Goal: Transaction & Acquisition: Book appointment/travel/reservation

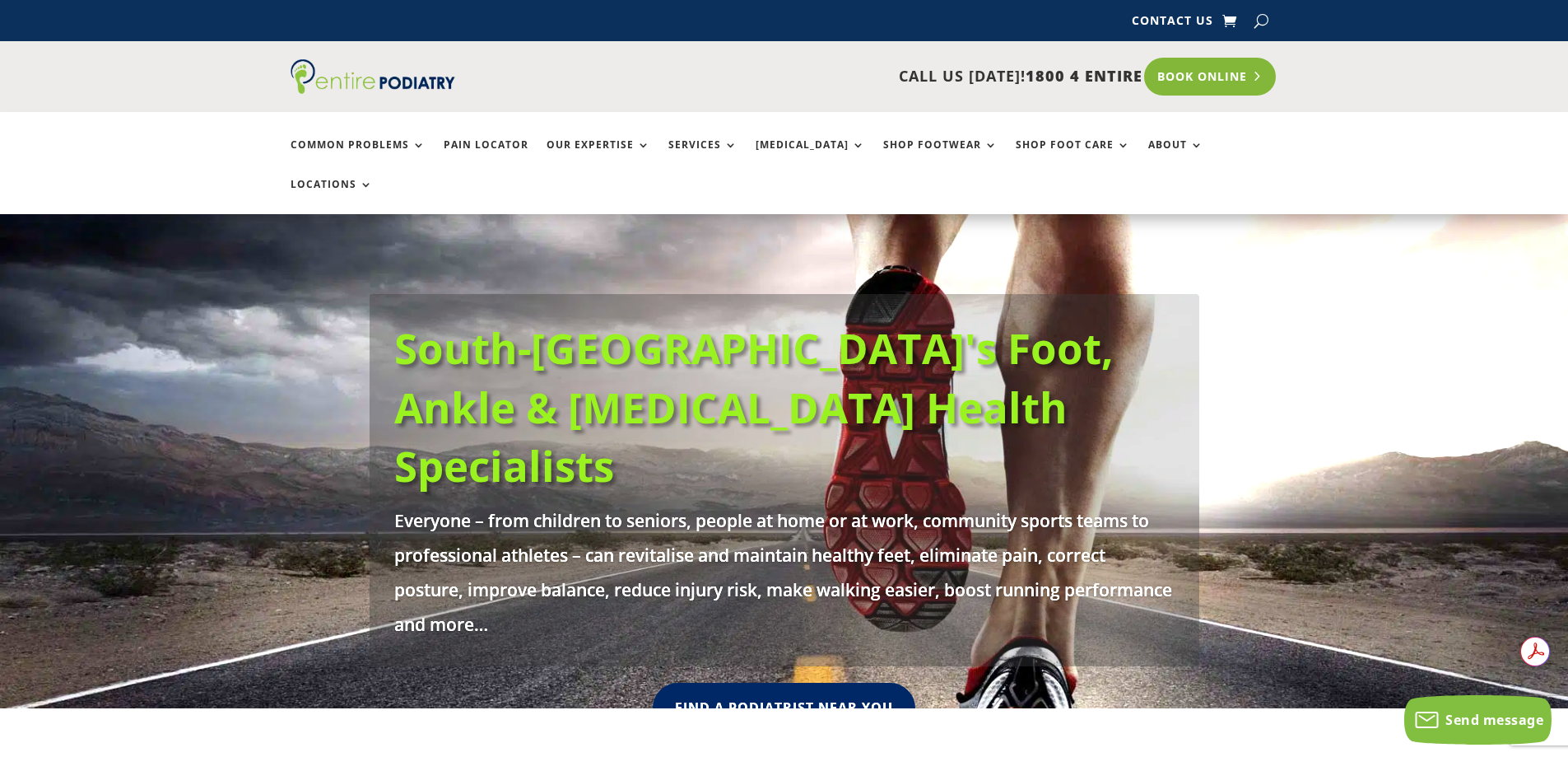
click at [1217, 91] on link "Book Online" at bounding box center [1209, 77] width 132 height 38
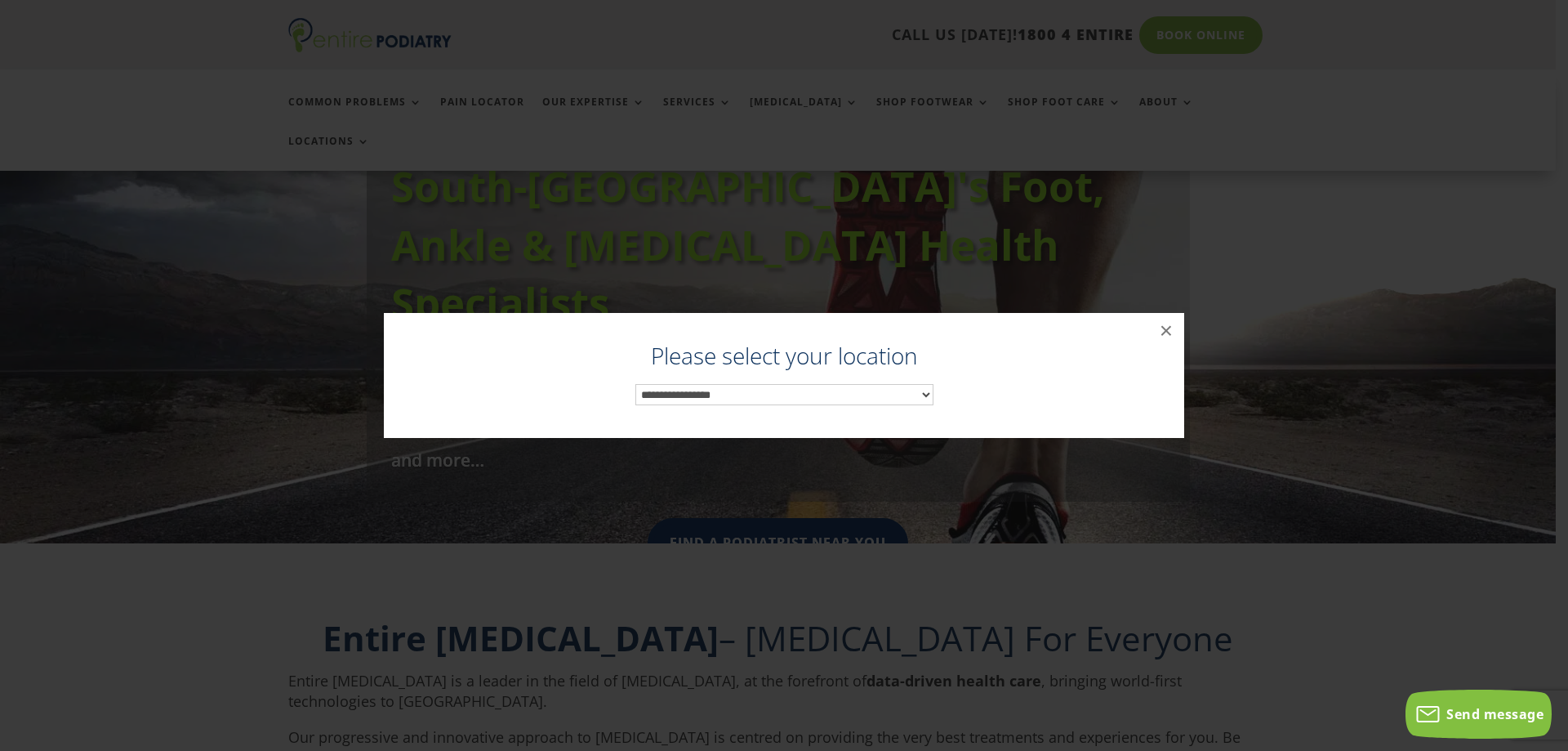
scroll to position [252, 0]
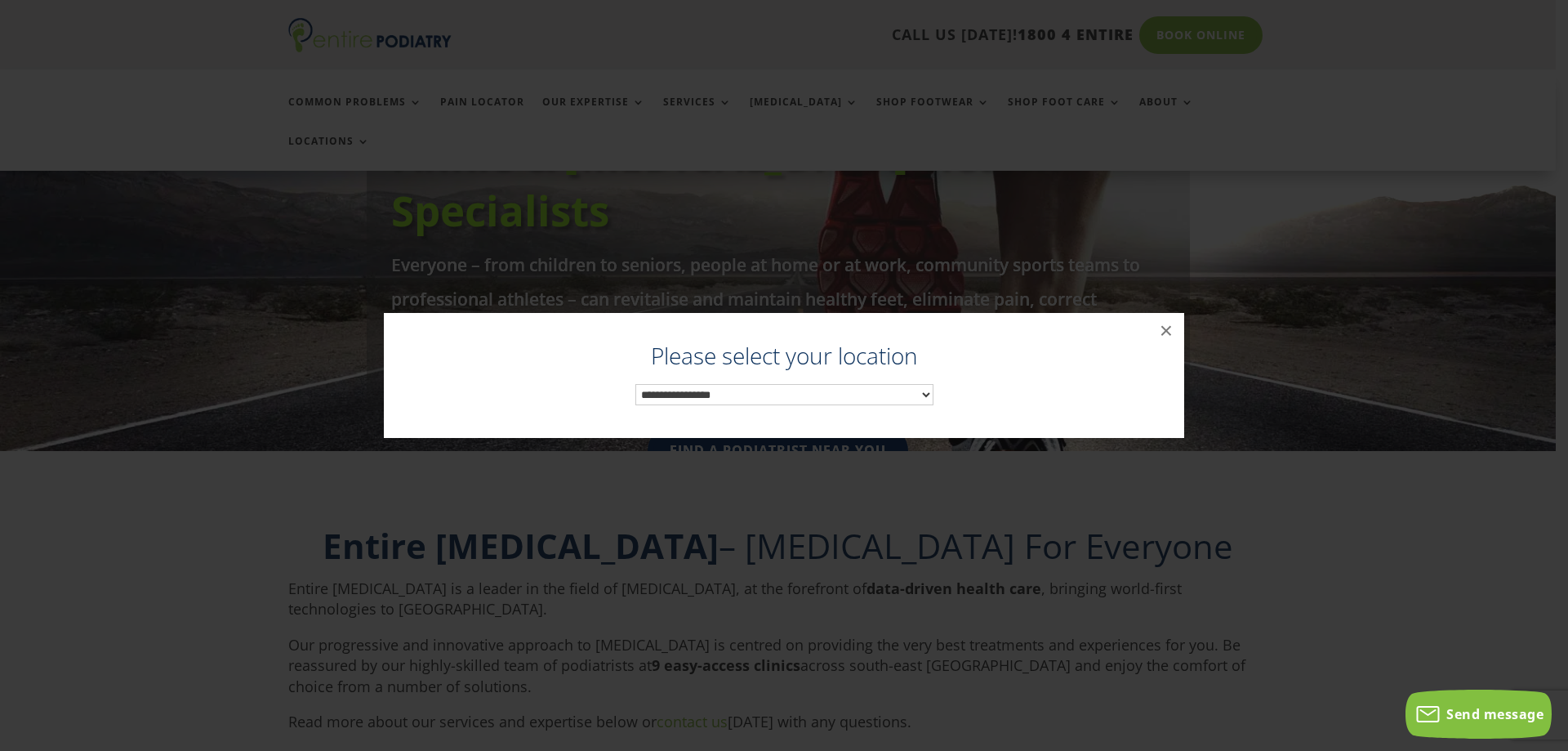
click at [743, 389] on select "**********" at bounding box center [784, 395] width 298 height 22
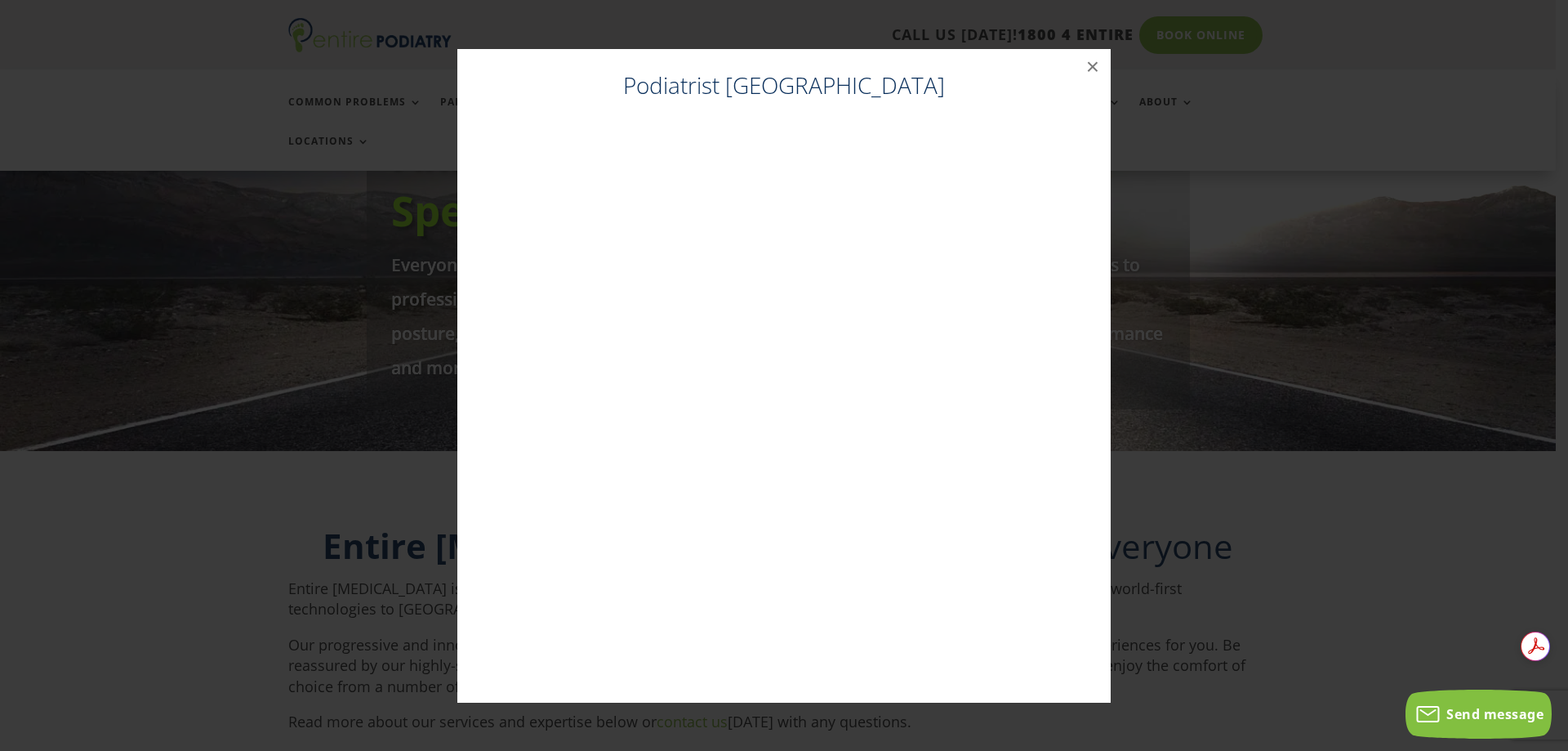
scroll to position [0, 0]
click at [1094, 61] on button "×" at bounding box center [1092, 67] width 36 height 36
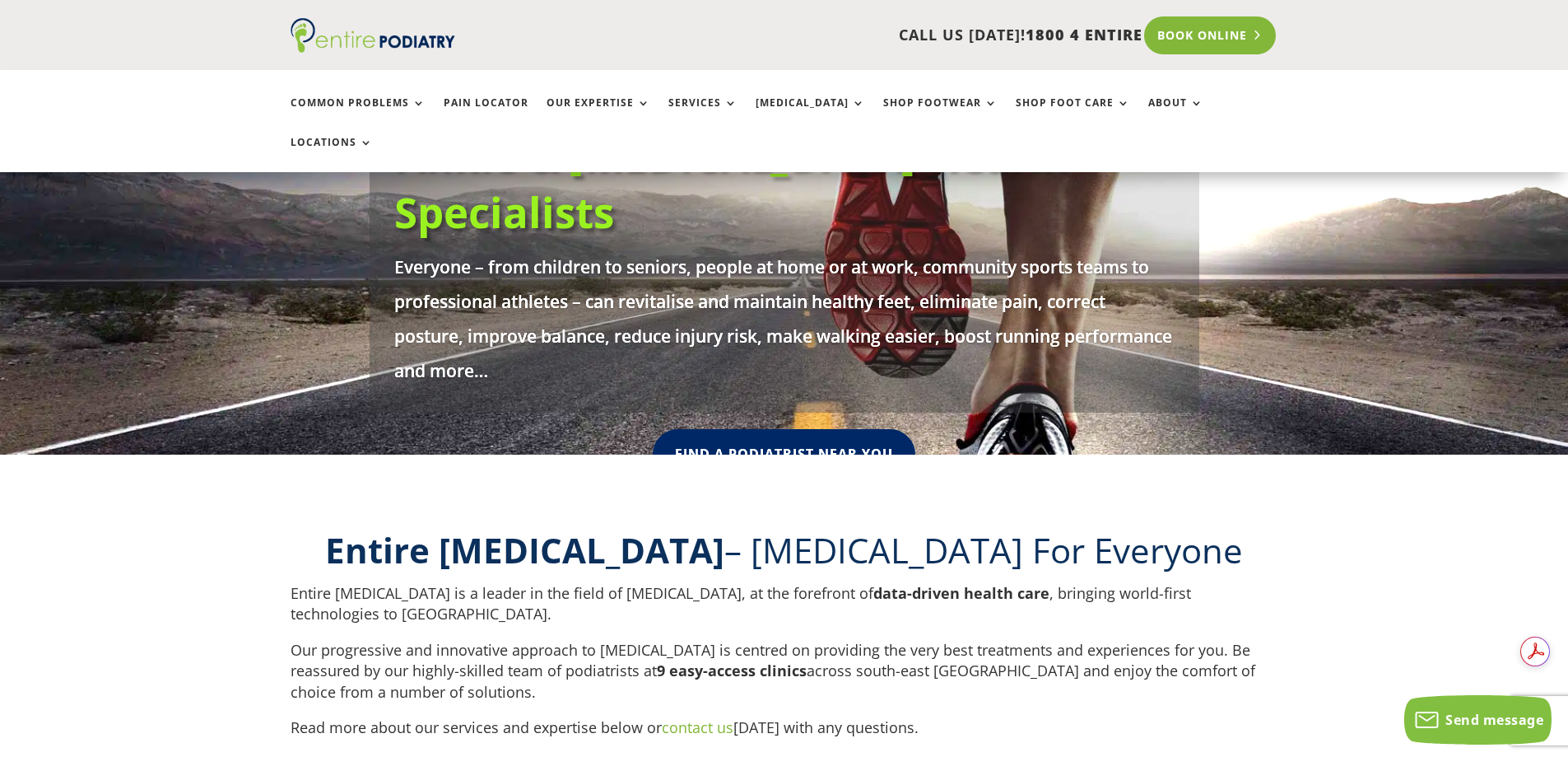
click at [1209, 39] on link "Book Online" at bounding box center [1209, 36] width 132 height 38
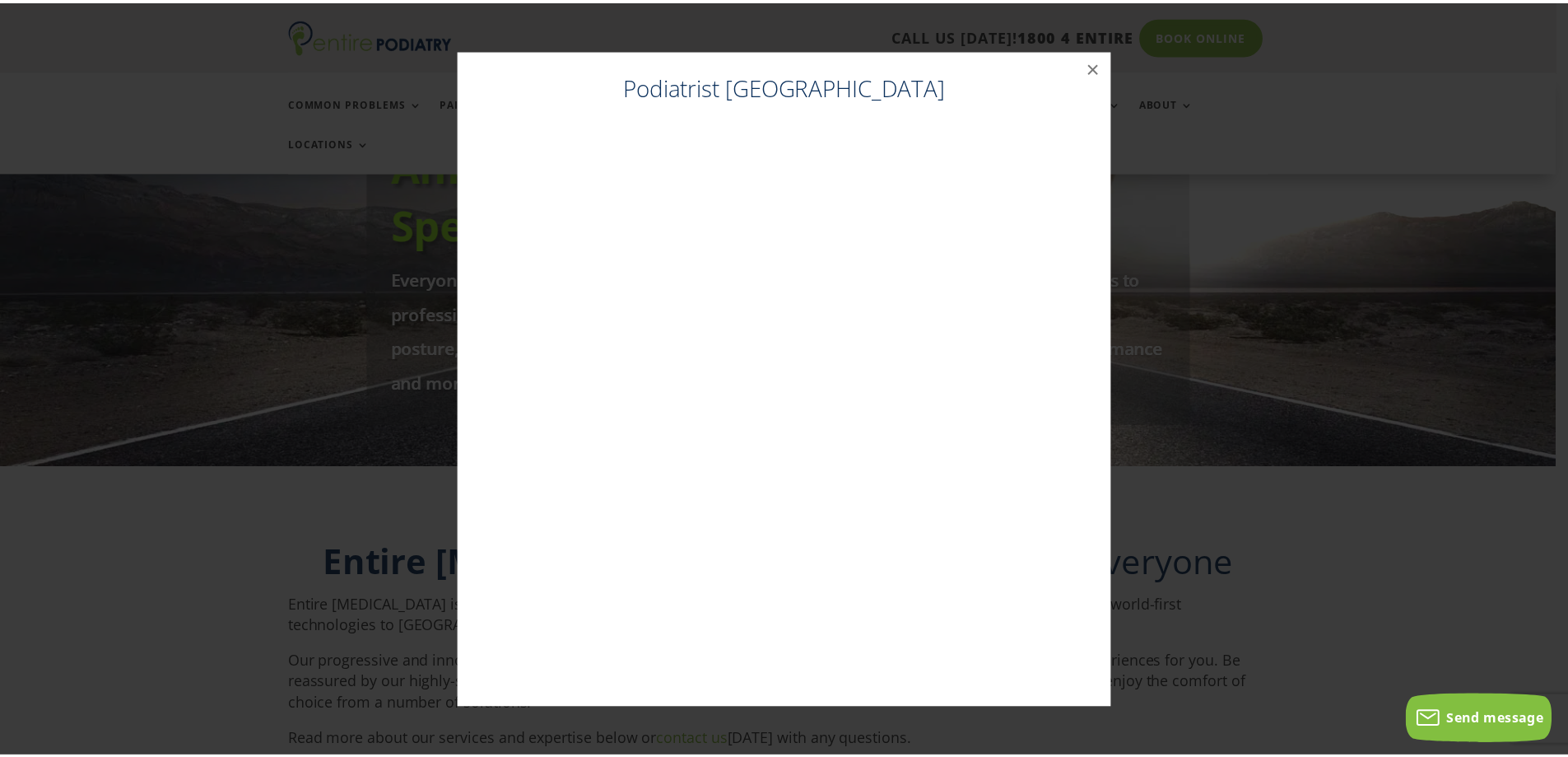
scroll to position [241, 0]
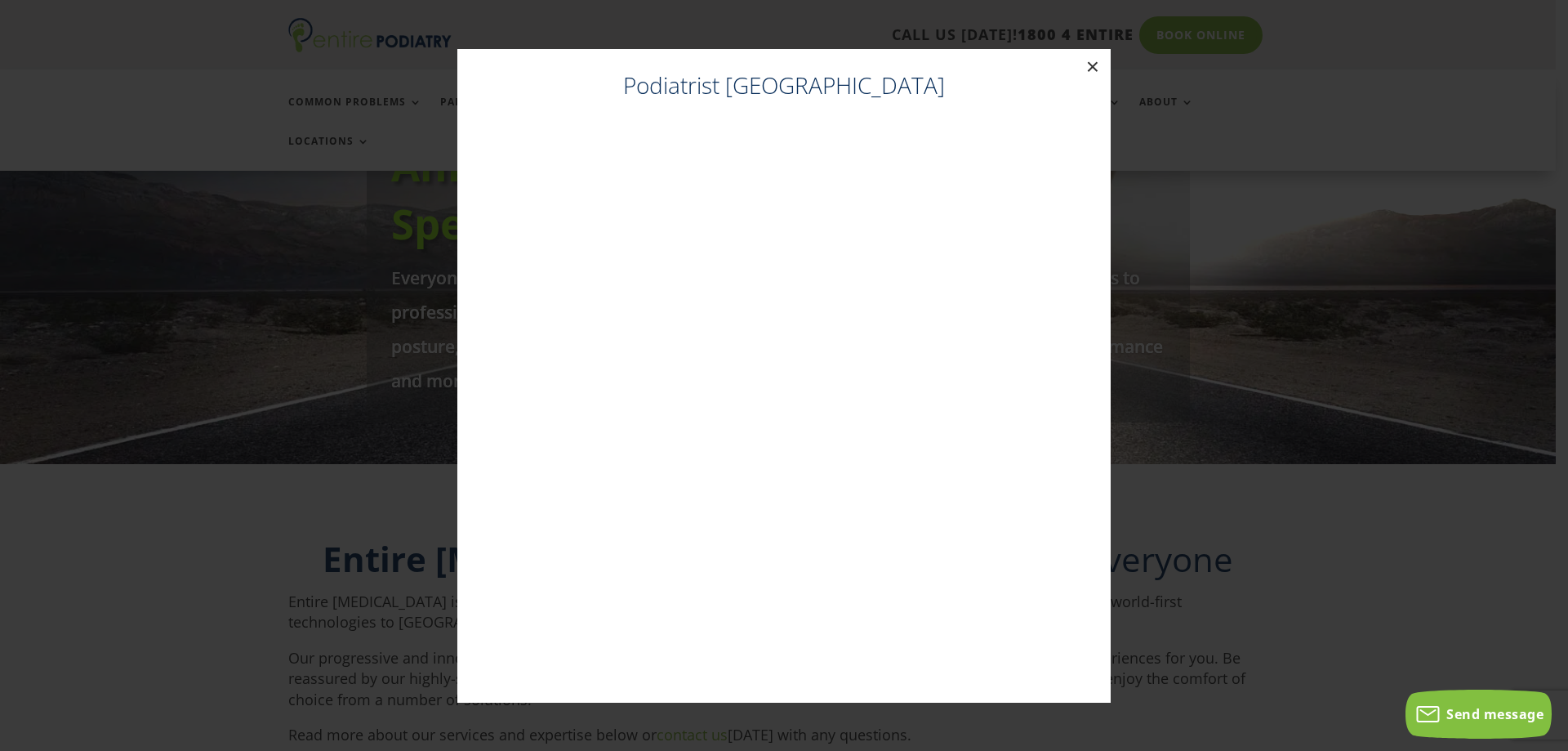
click at [1085, 71] on button "×" at bounding box center [1092, 67] width 36 height 36
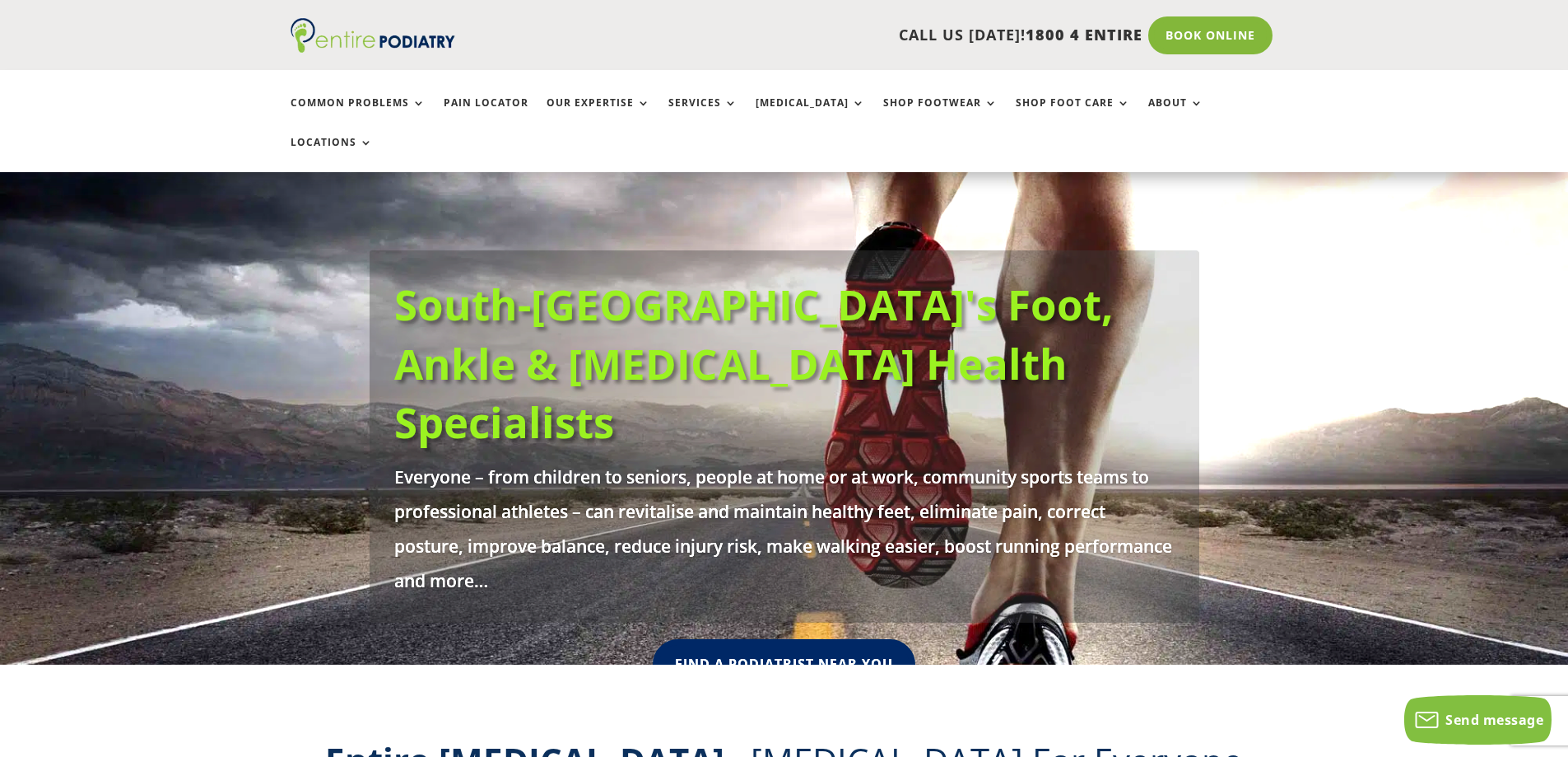
scroll to position [43, 0]
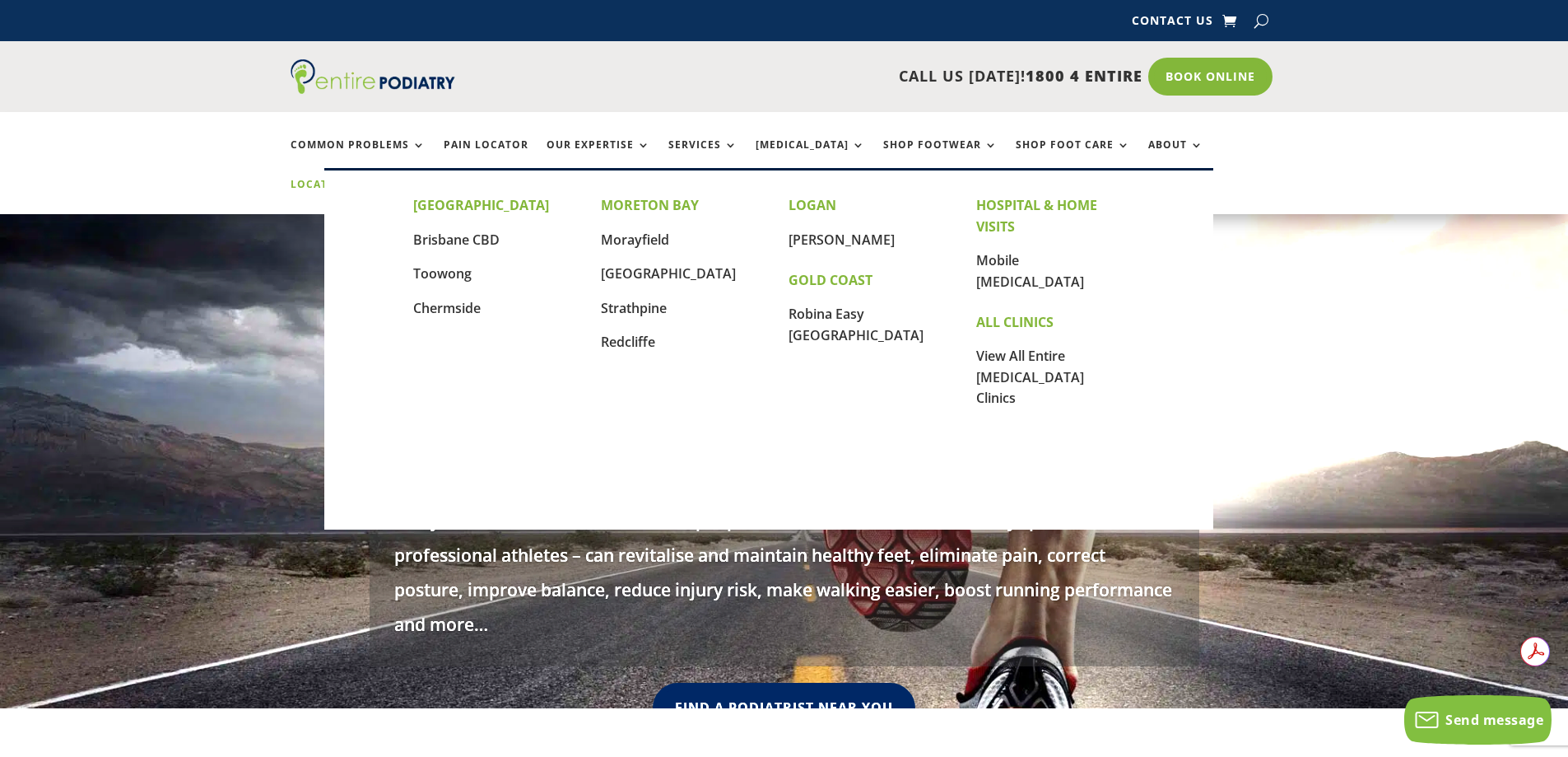
click at [373, 179] on link "Locations" at bounding box center [331, 197] width 83 height 36
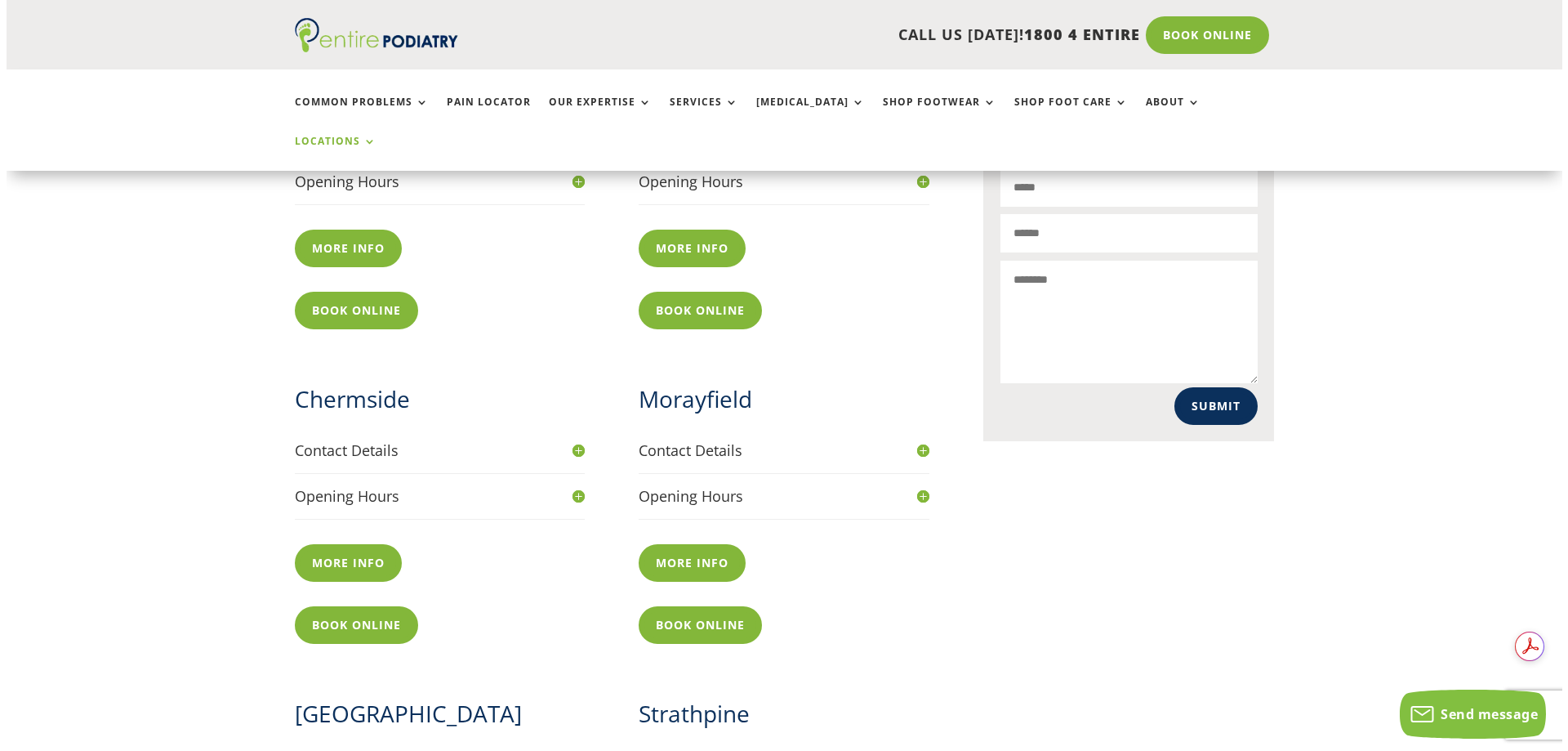
scroll to position [785, 0]
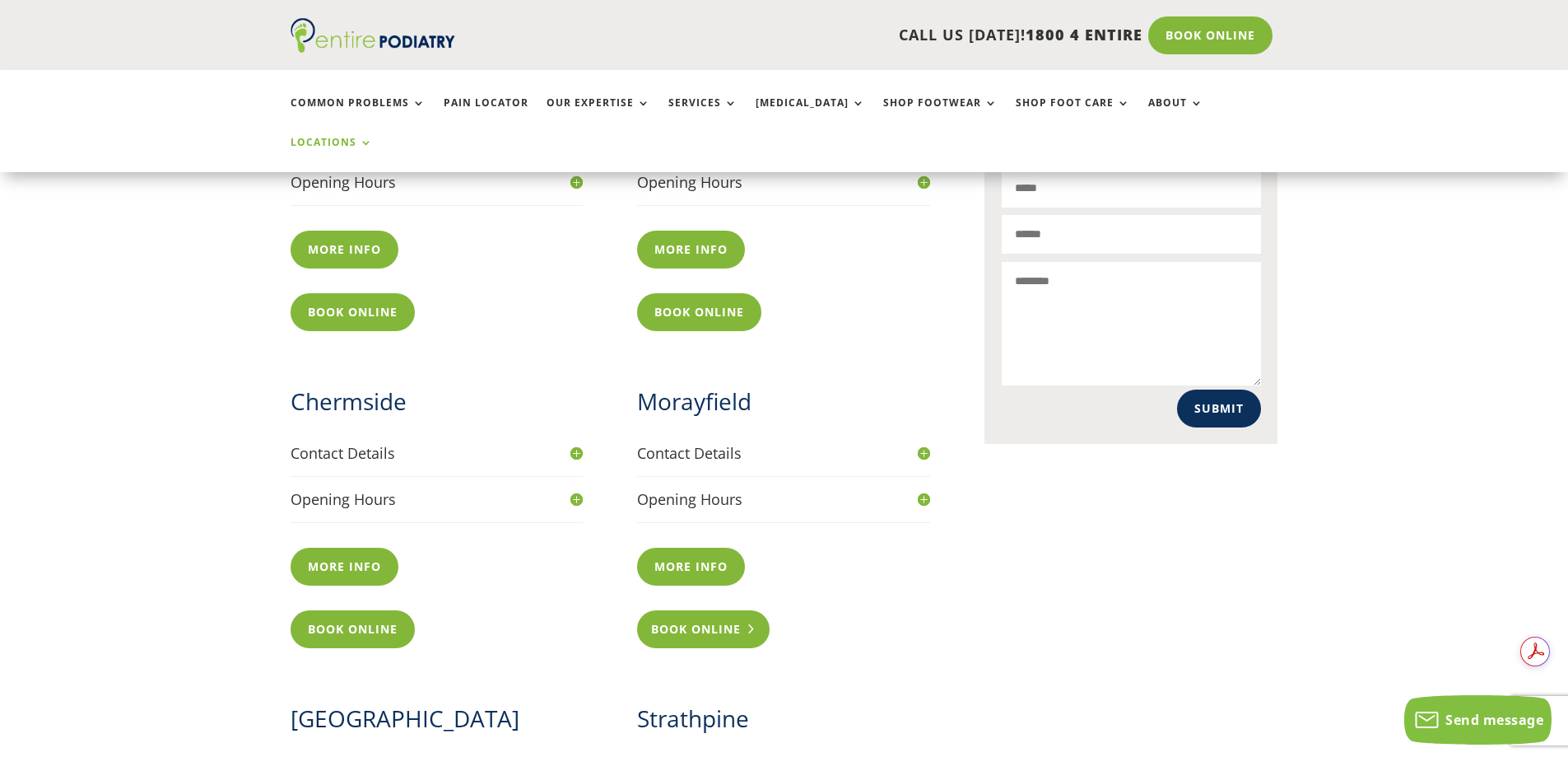
click at [690, 610] on link "Book Online" at bounding box center [703, 629] width 132 height 38
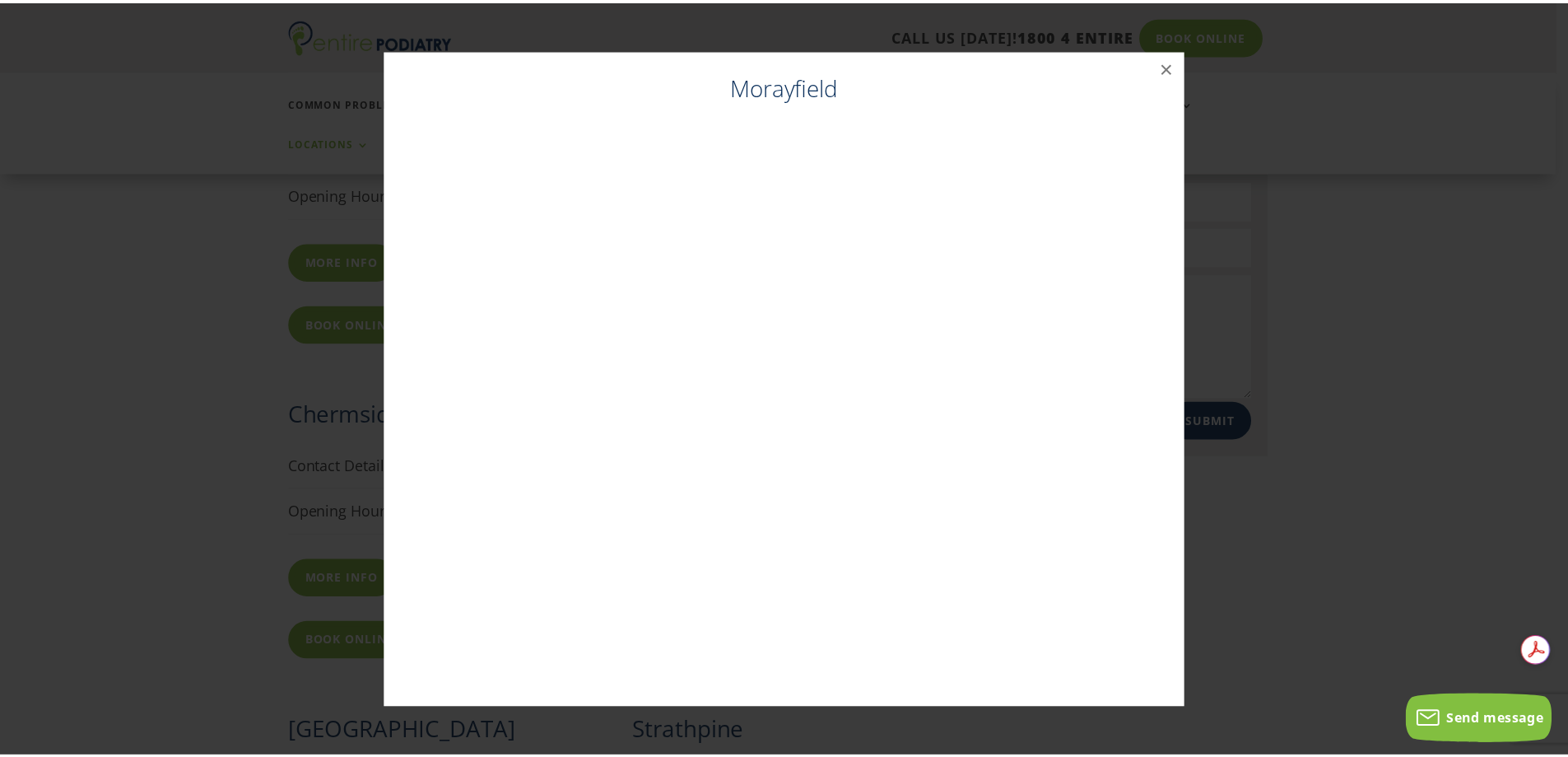
scroll to position [777, 0]
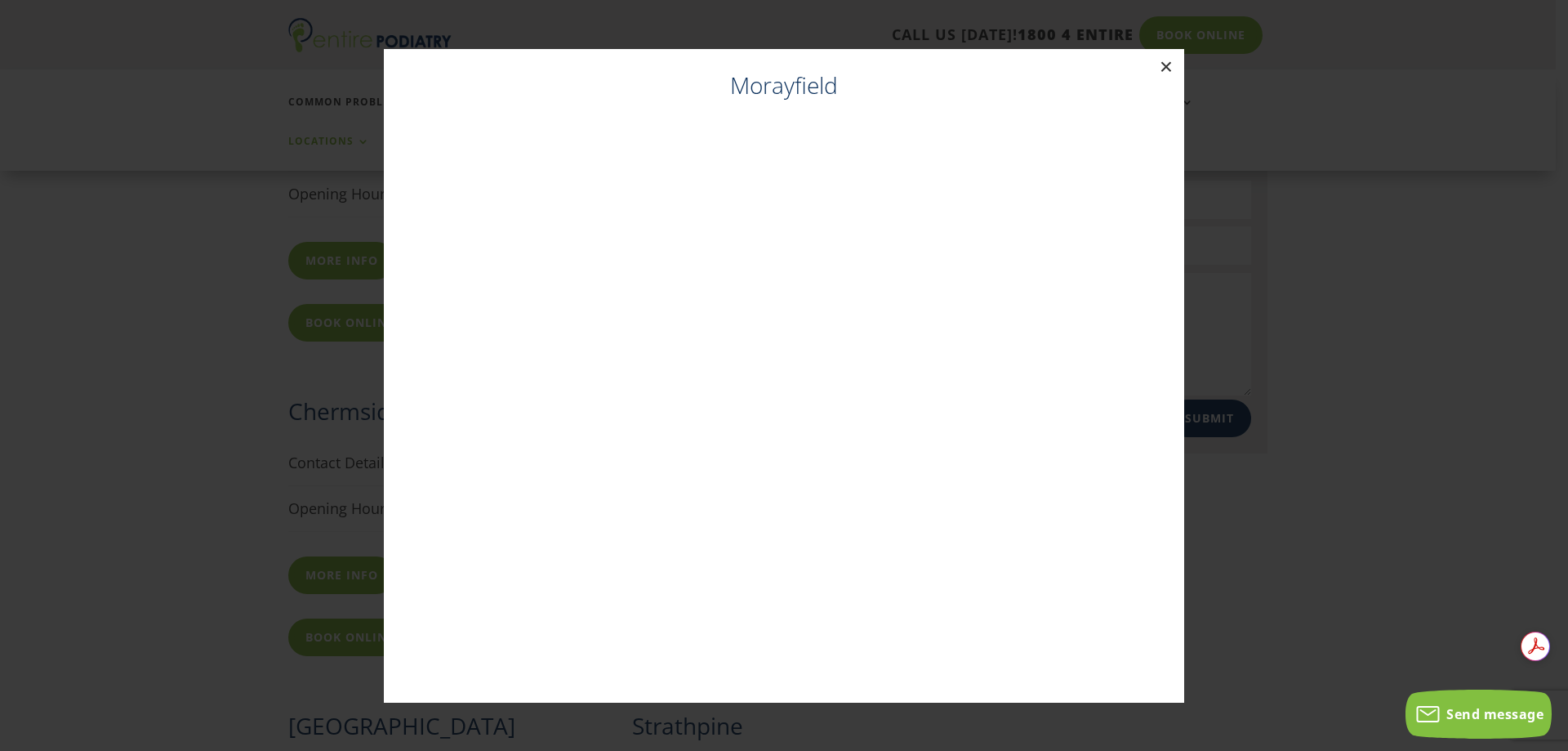
click at [1163, 59] on button "×" at bounding box center [1166, 67] width 36 height 36
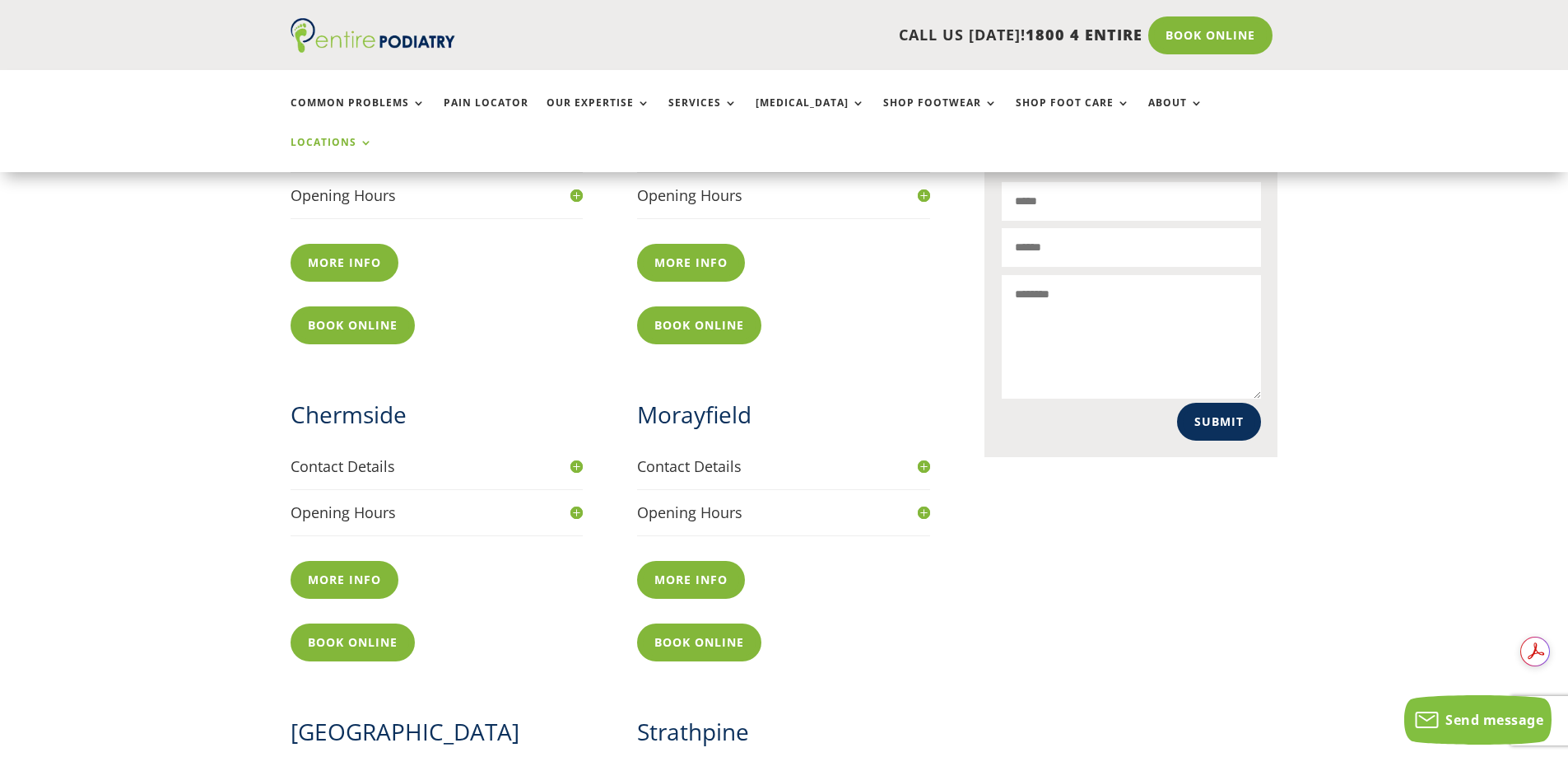
scroll to position [781, 0]
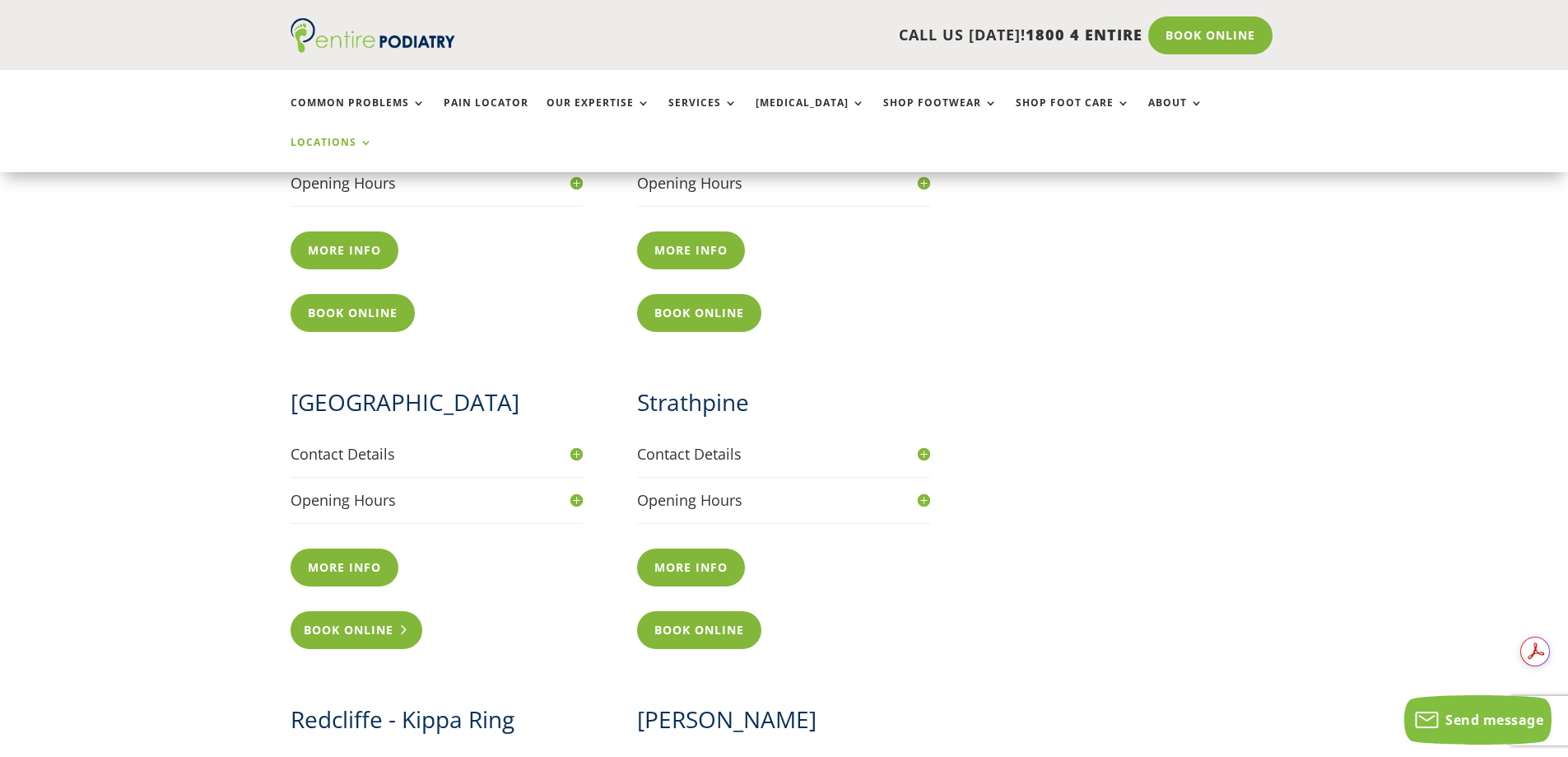
click at [341, 611] on link "Book Online" at bounding box center [356, 630] width 132 height 38
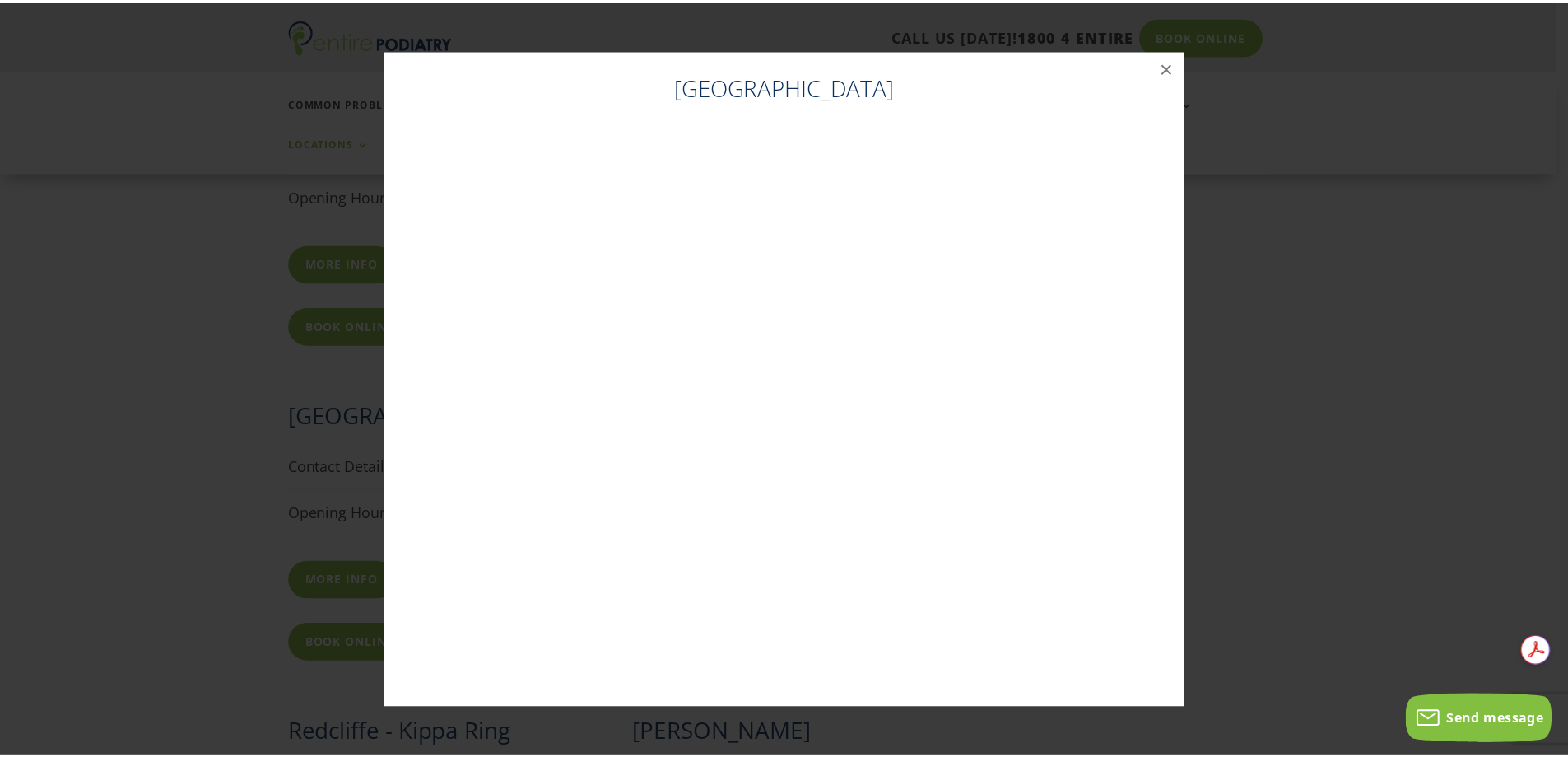
scroll to position [0, 0]
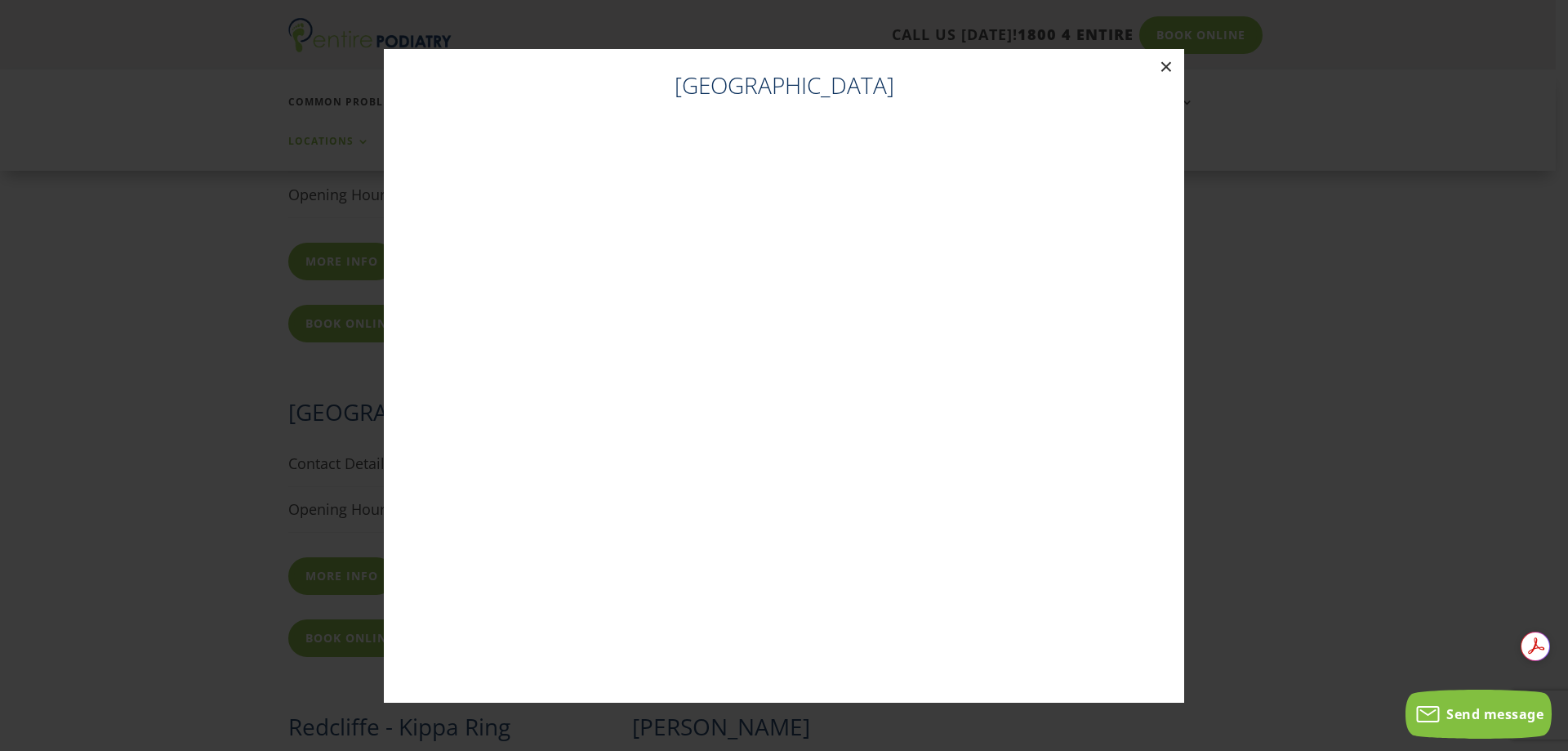
click at [1165, 69] on button "×" at bounding box center [1166, 67] width 36 height 36
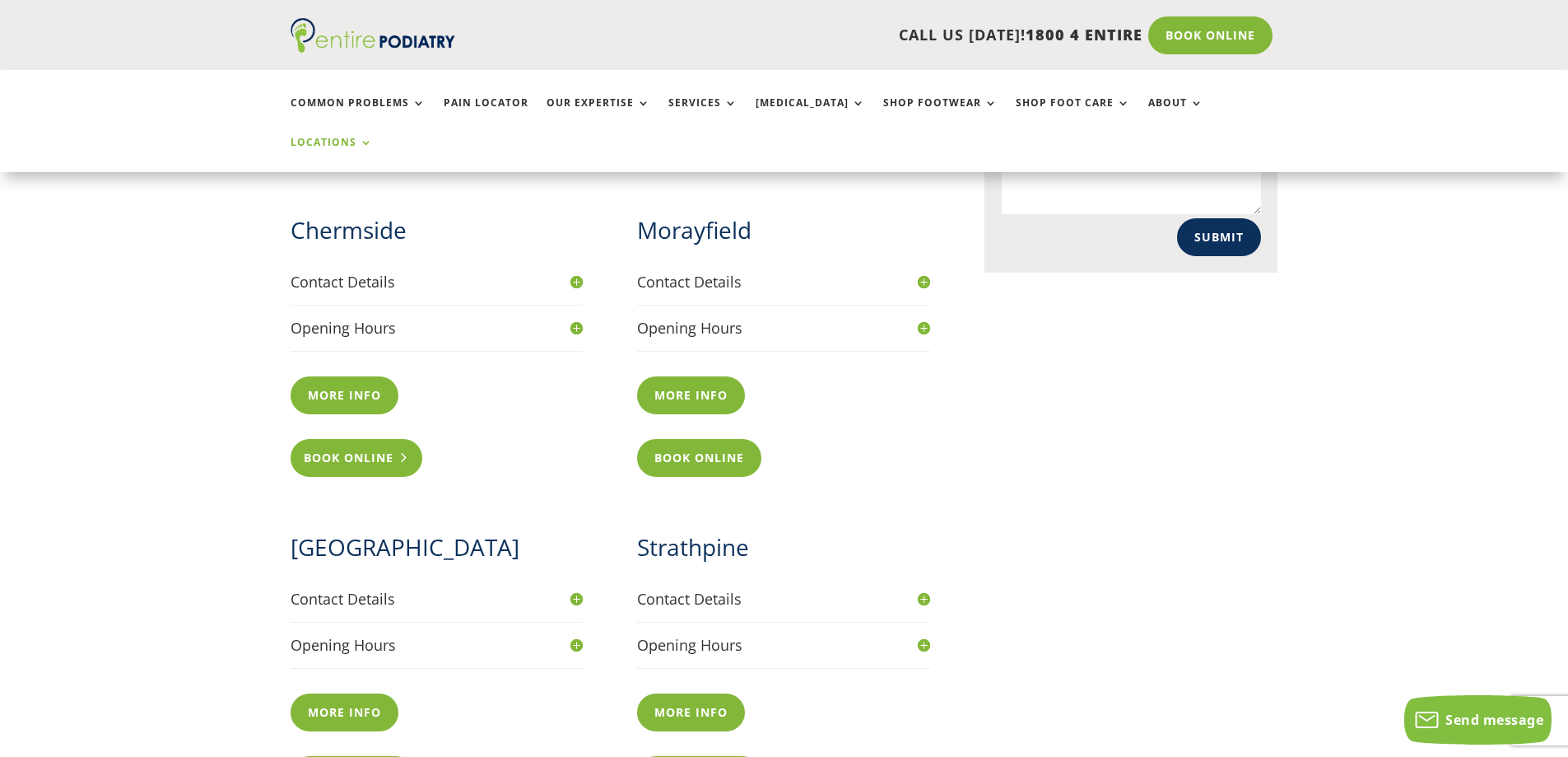
click at [337, 439] on link "Book Online" at bounding box center [356, 458] width 132 height 38
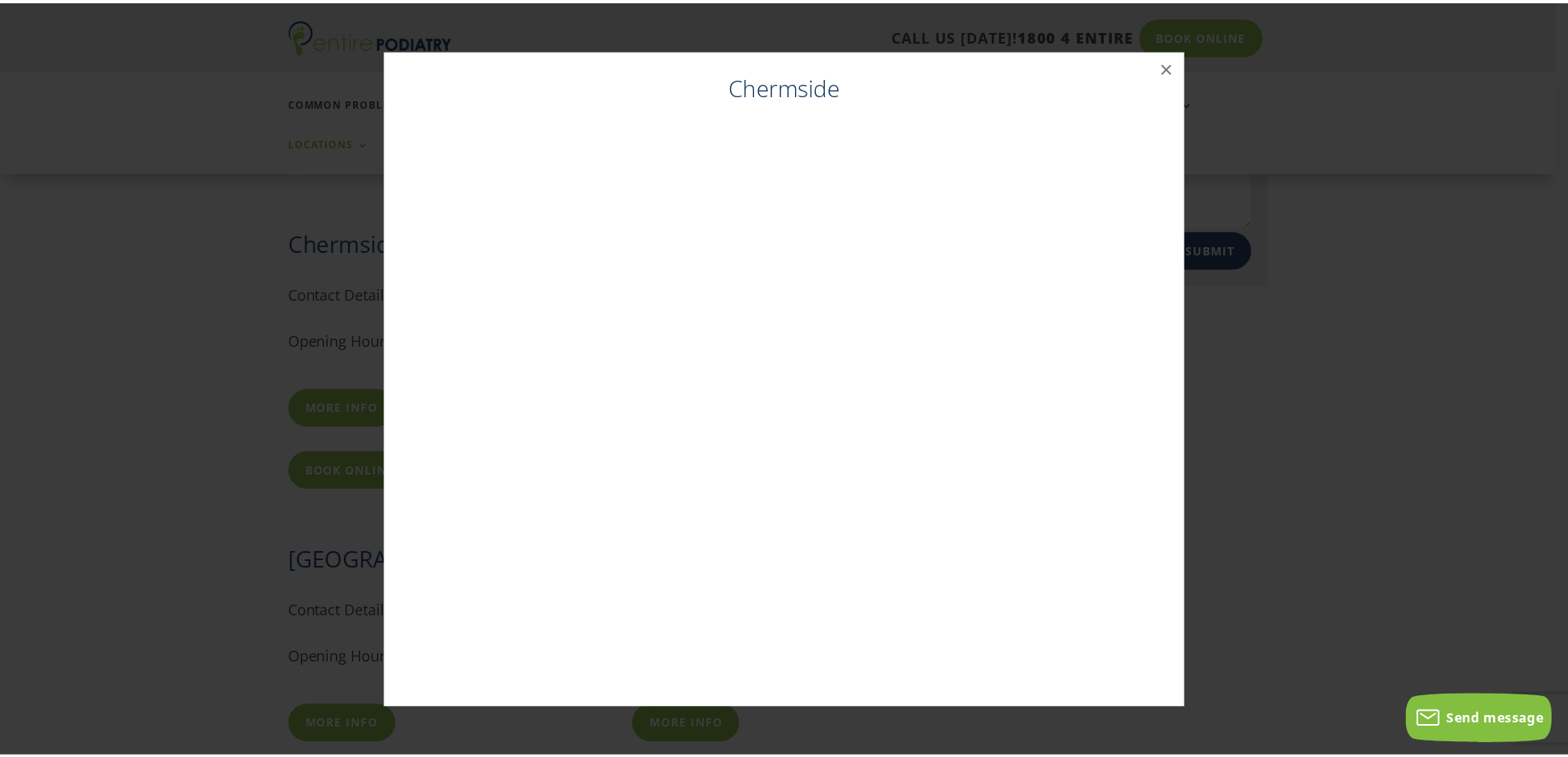
scroll to position [948, 0]
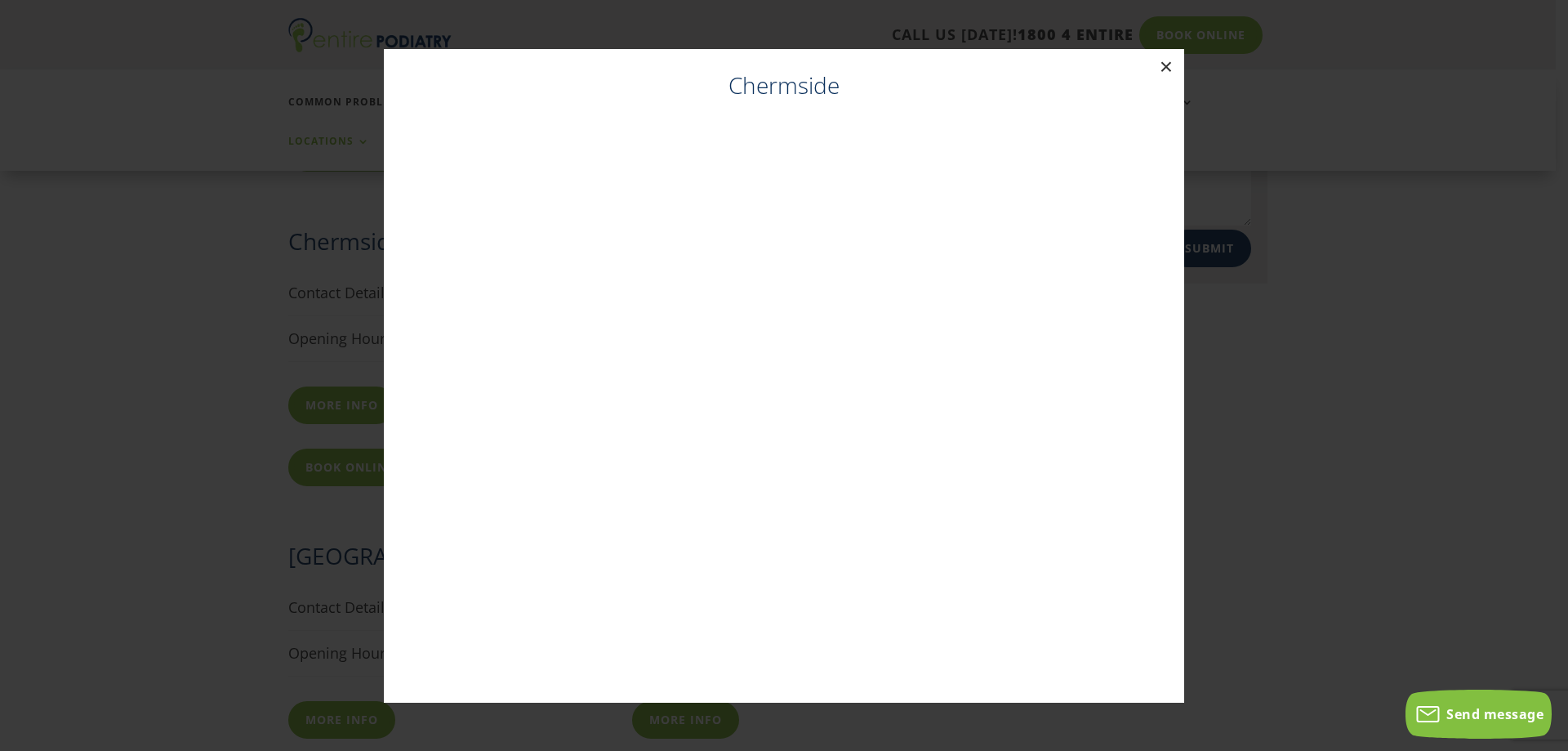
click at [1163, 73] on button "×" at bounding box center [1166, 67] width 36 height 36
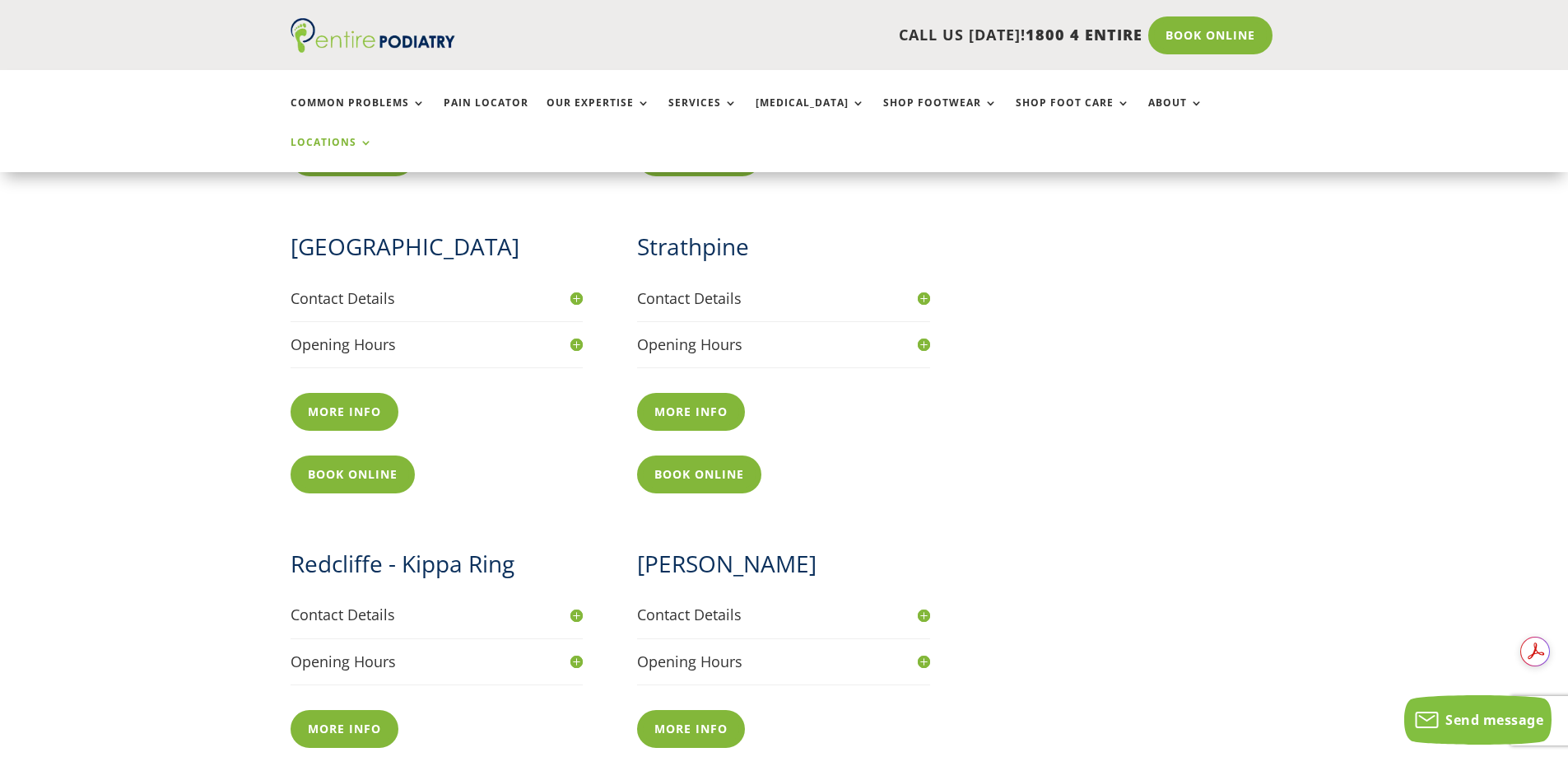
scroll to position [0, 0]
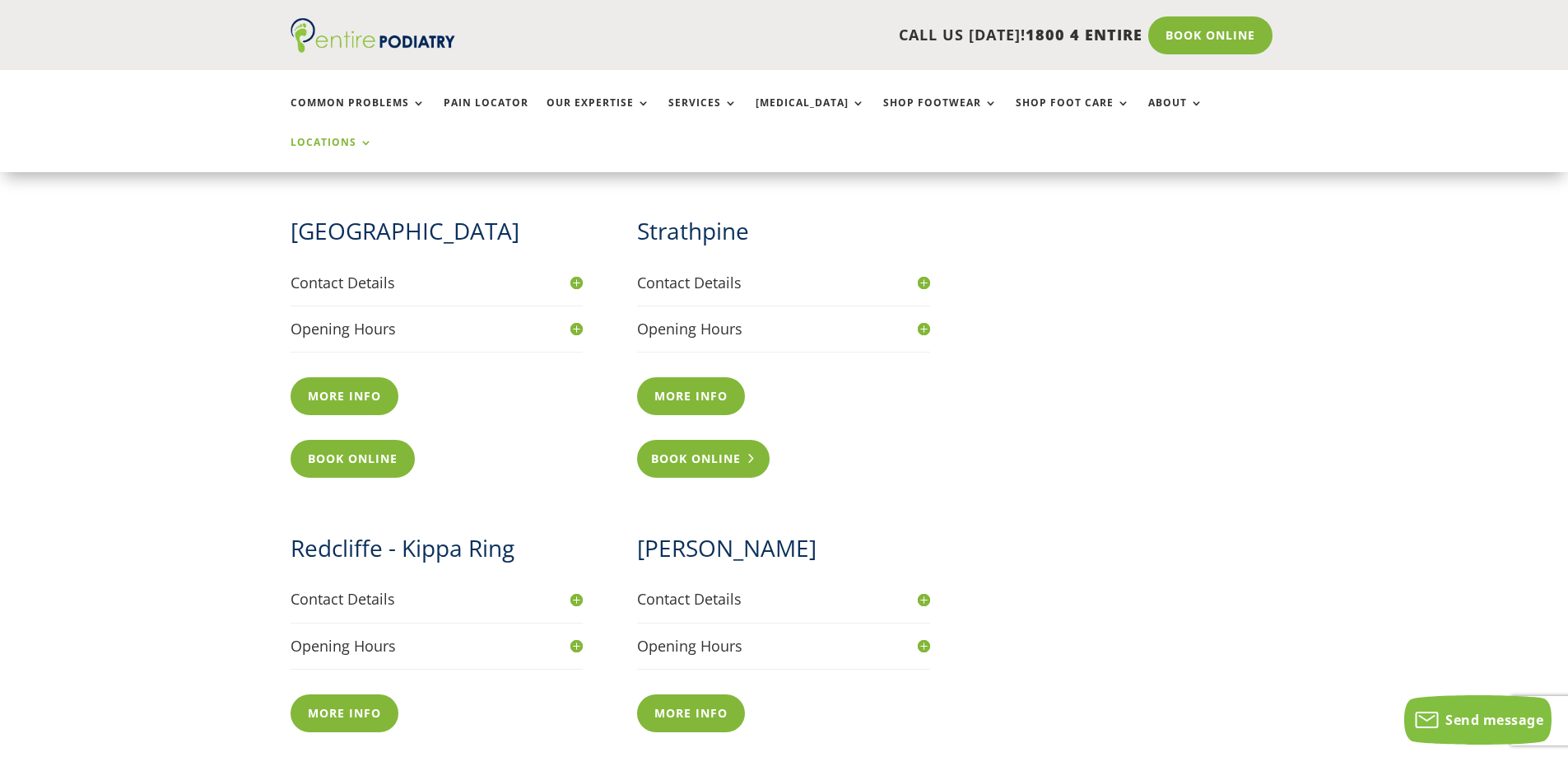
click at [678, 440] on link "Book Online" at bounding box center [703, 459] width 132 height 38
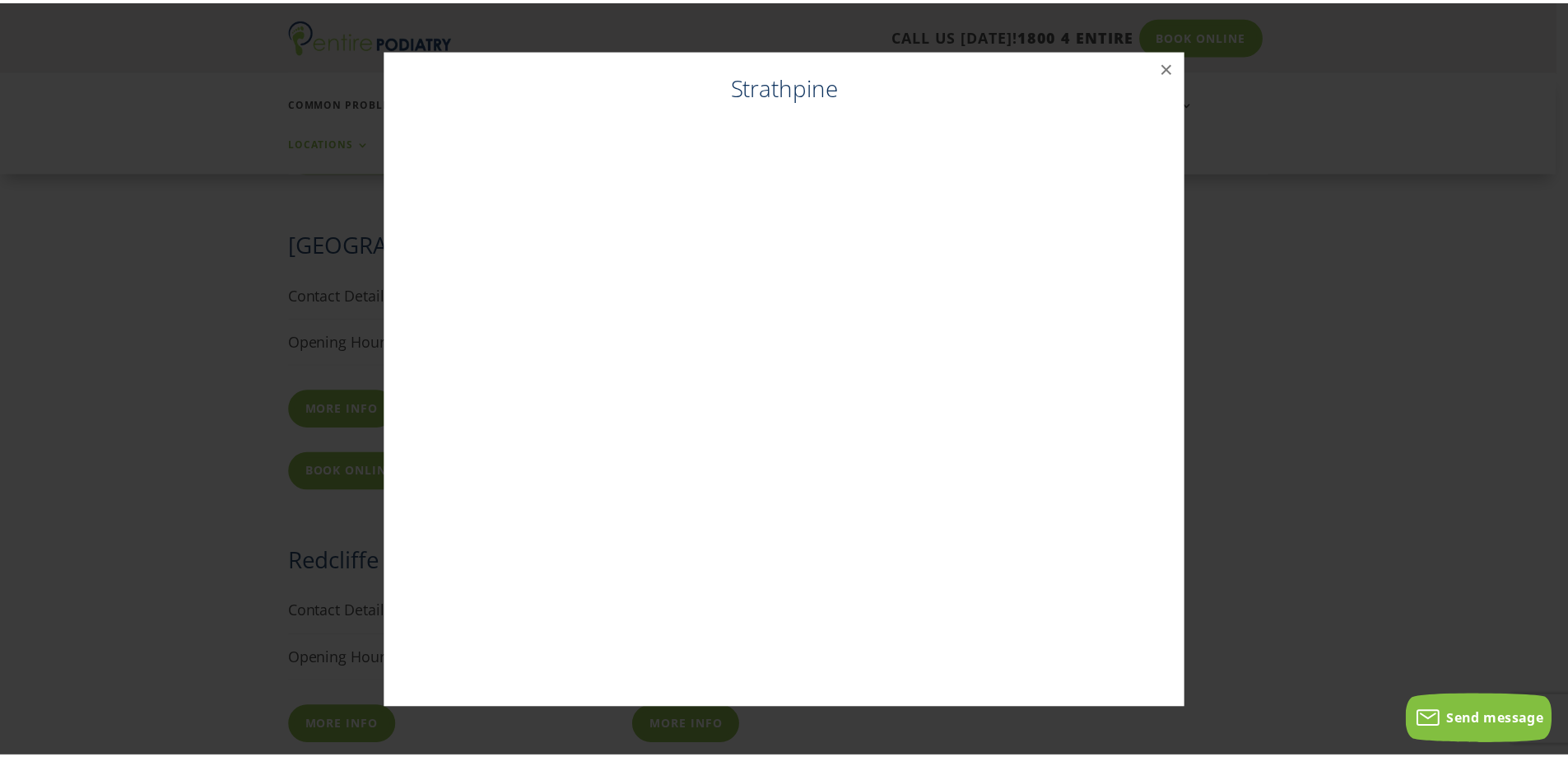
scroll to position [1264, 0]
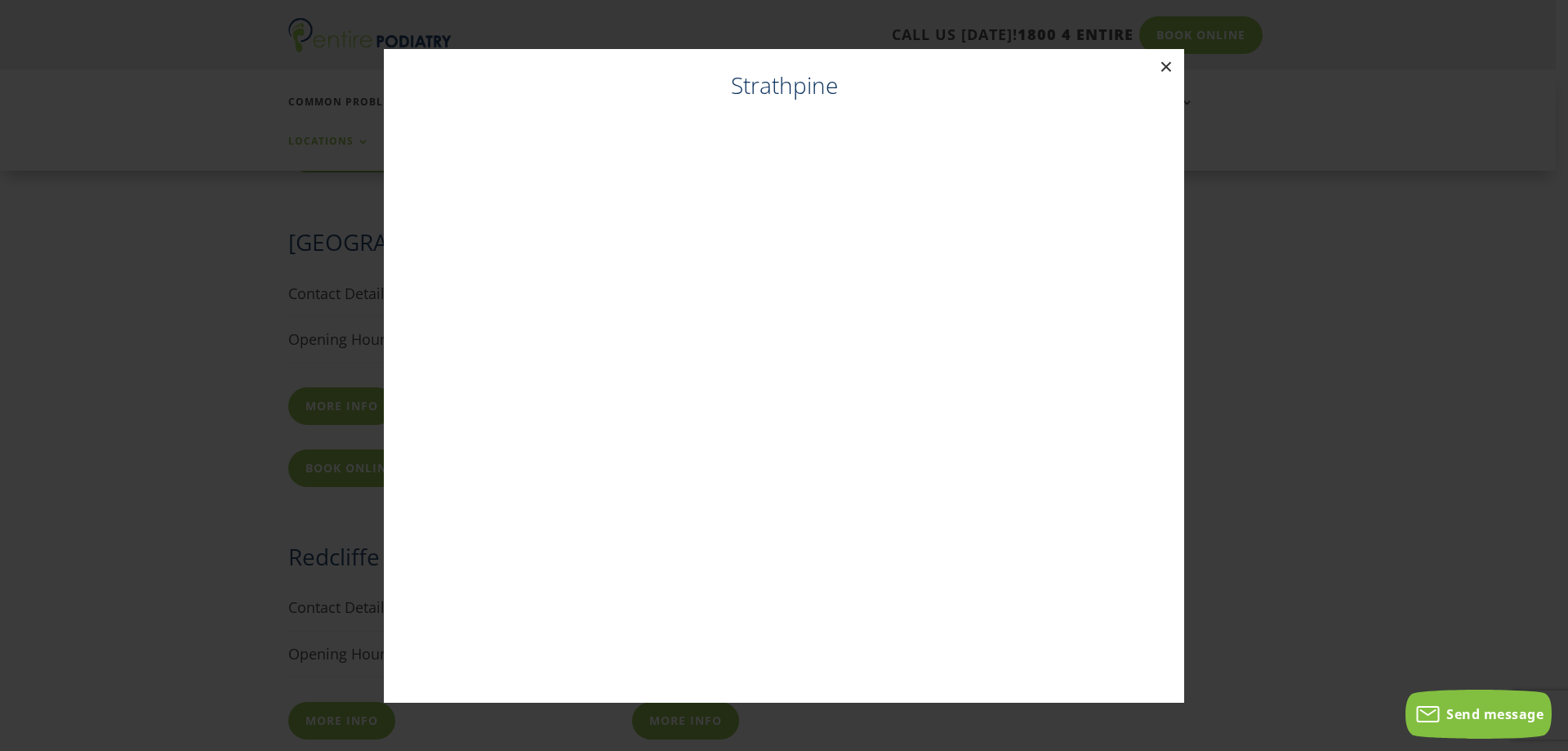
click at [1167, 72] on button "×" at bounding box center [1166, 67] width 36 height 36
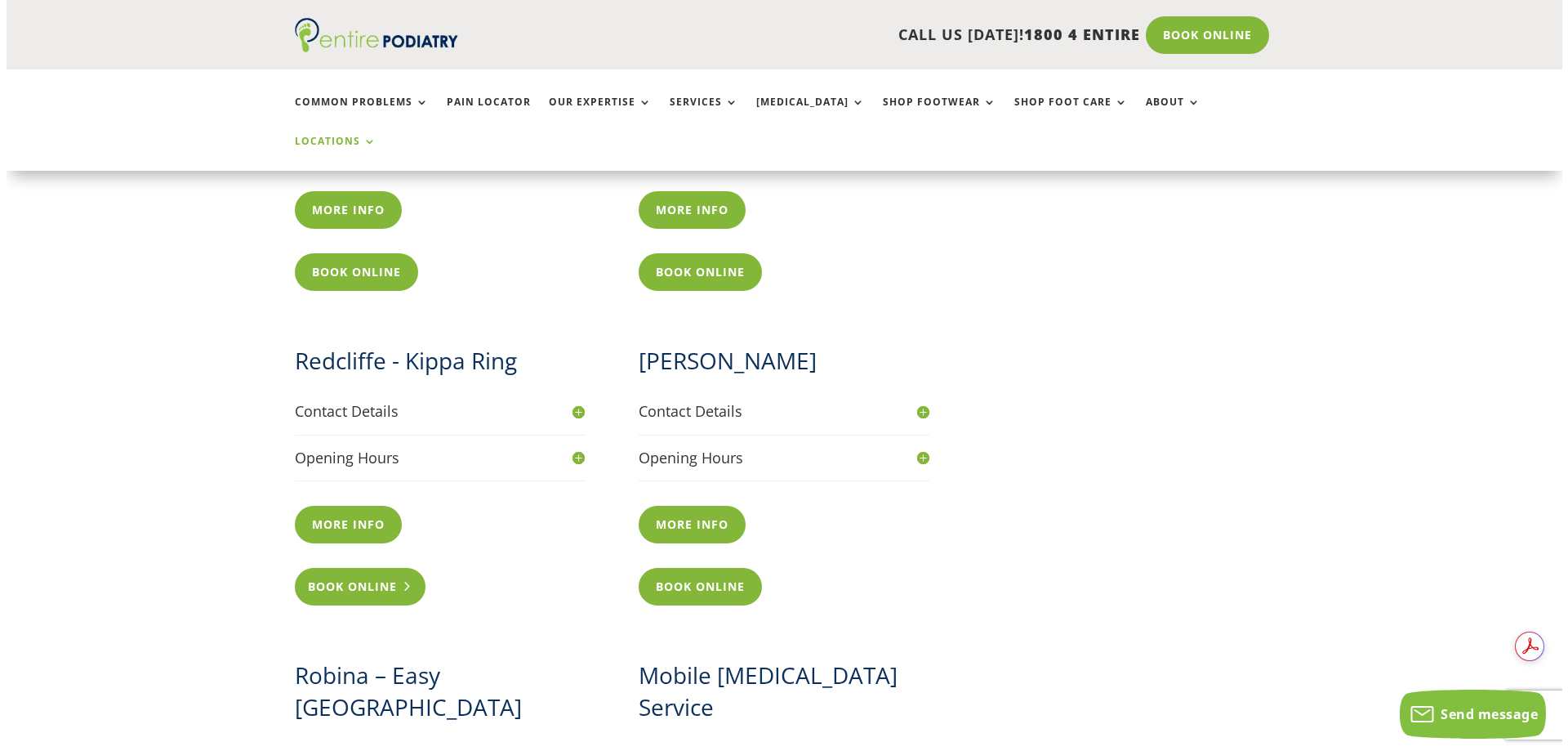
scroll to position [0, 0]
click at [339, 567] on link "Book Online" at bounding box center [353, 586] width 131 height 38
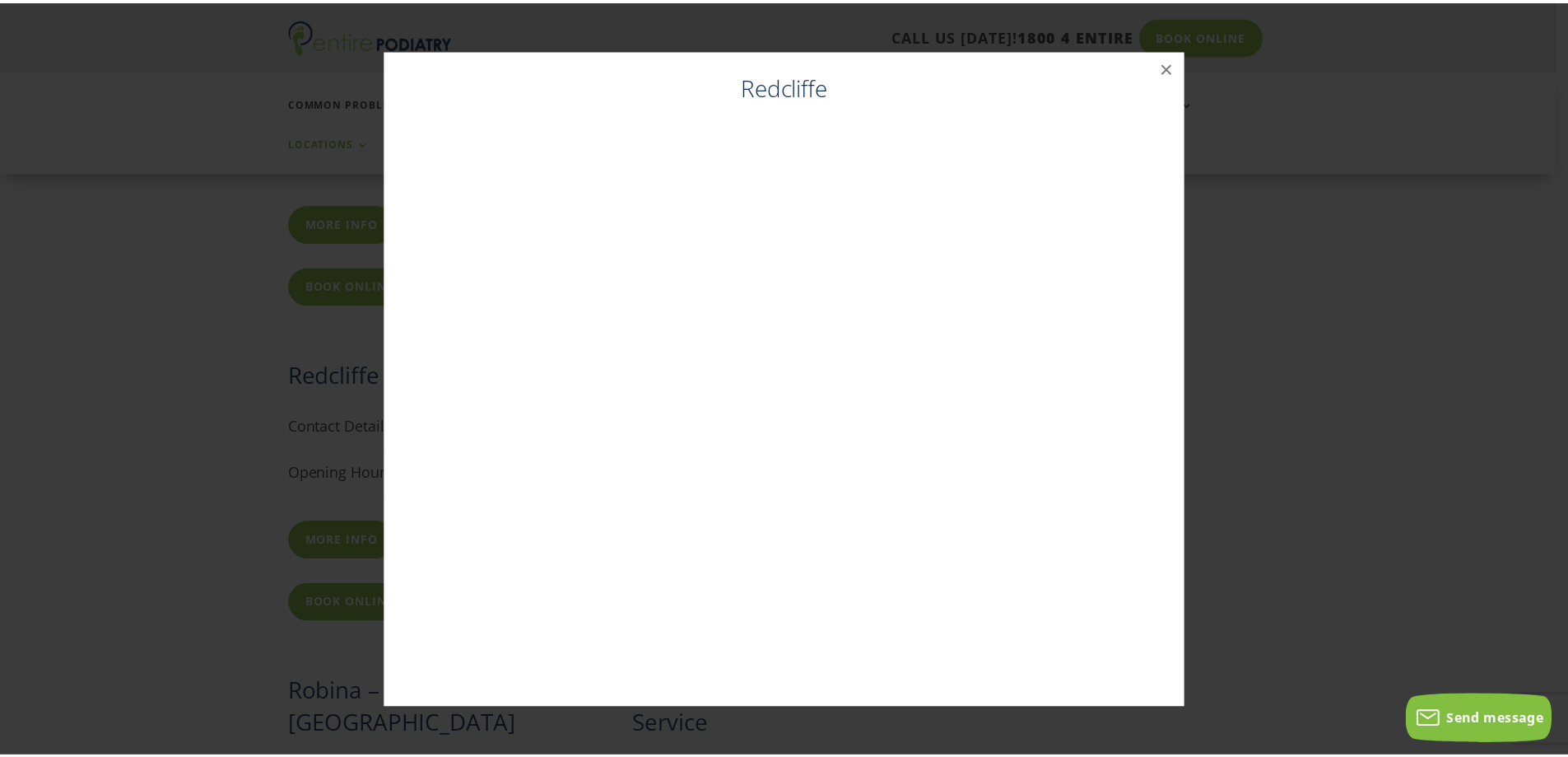
scroll to position [1449, 0]
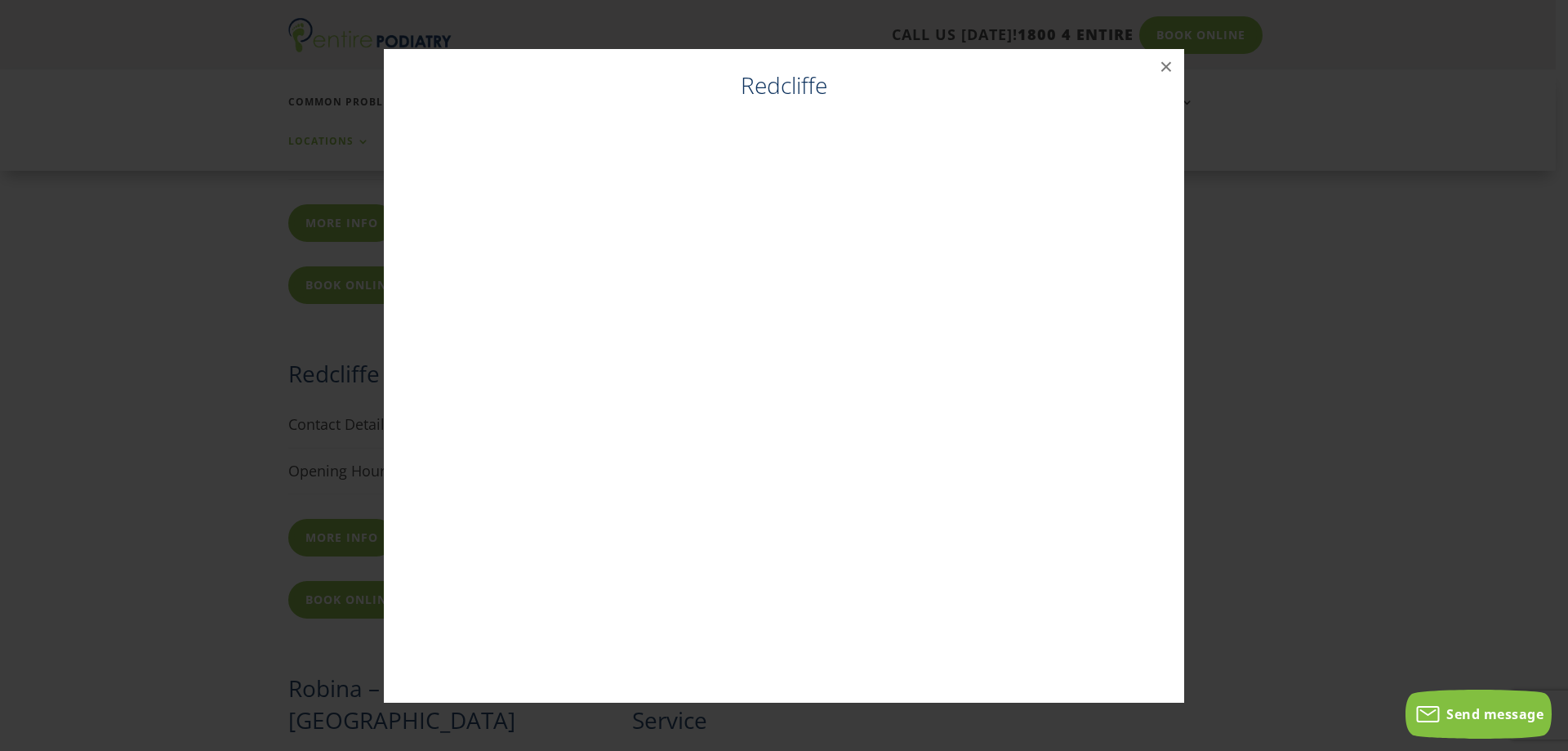
click at [1160, 67] on button "×" at bounding box center [1166, 67] width 36 height 36
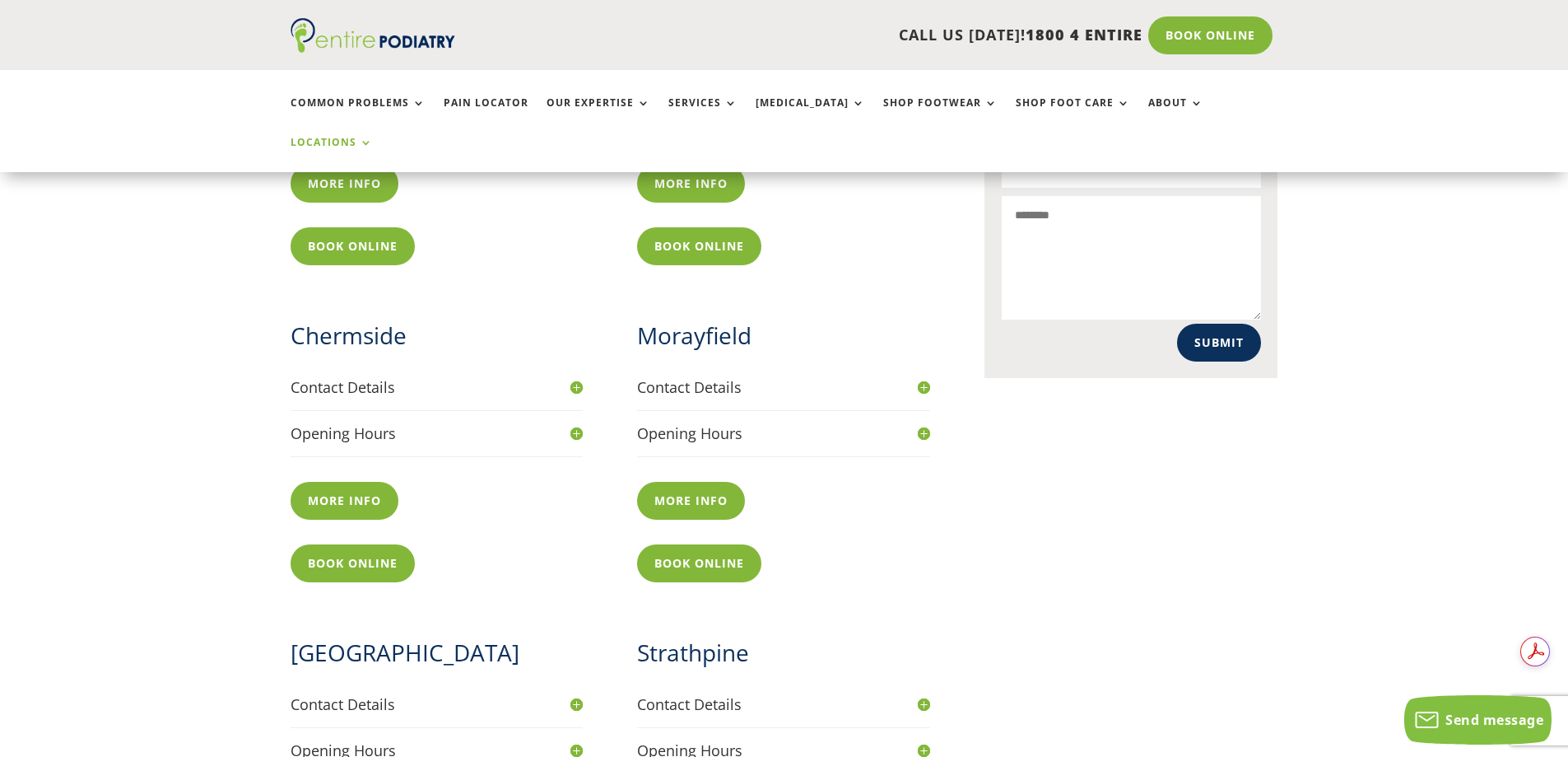
scroll to position [0, 0]
click at [686, 544] on link "Book Online" at bounding box center [703, 563] width 132 height 38
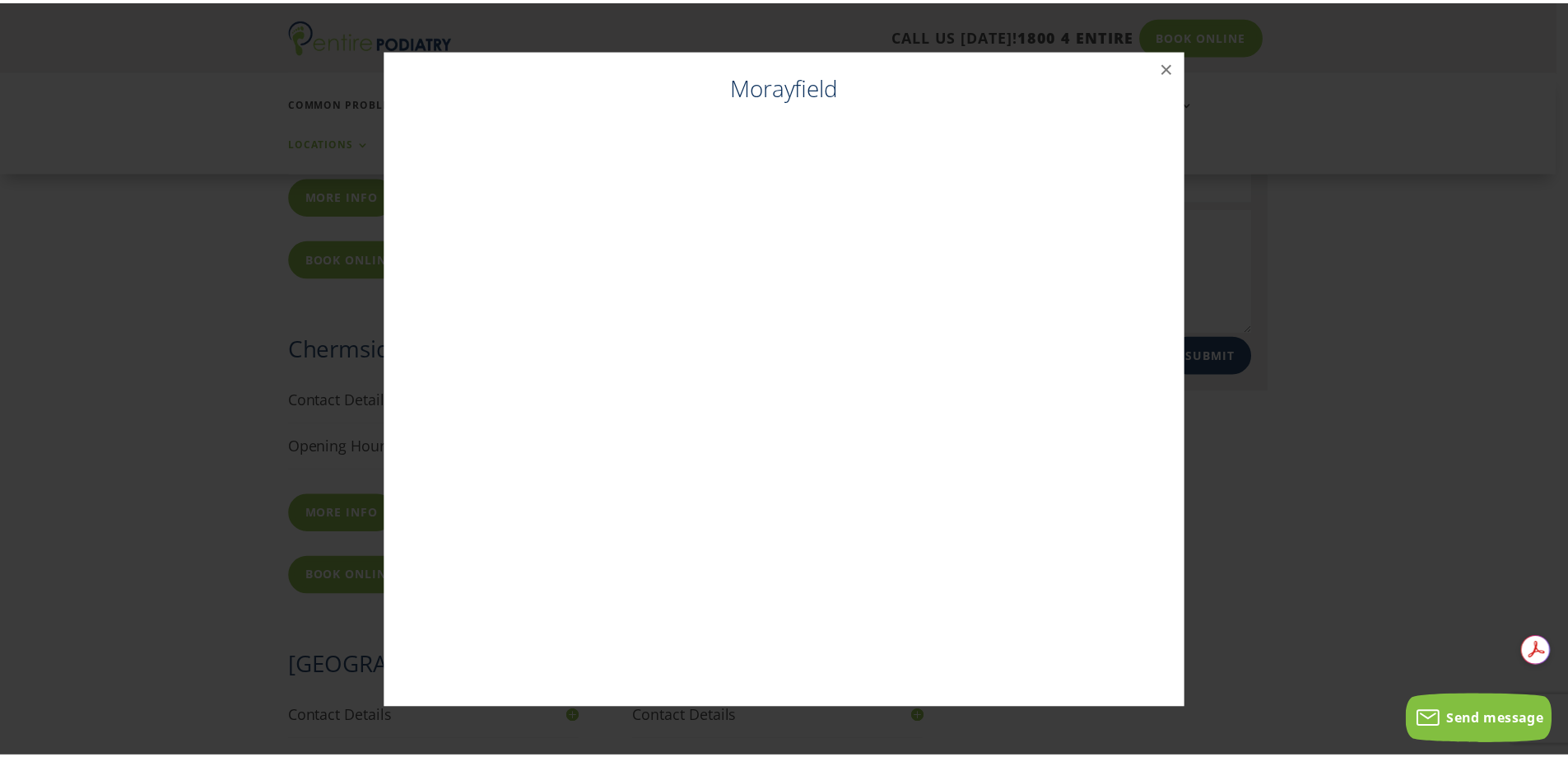
scroll to position [844, 0]
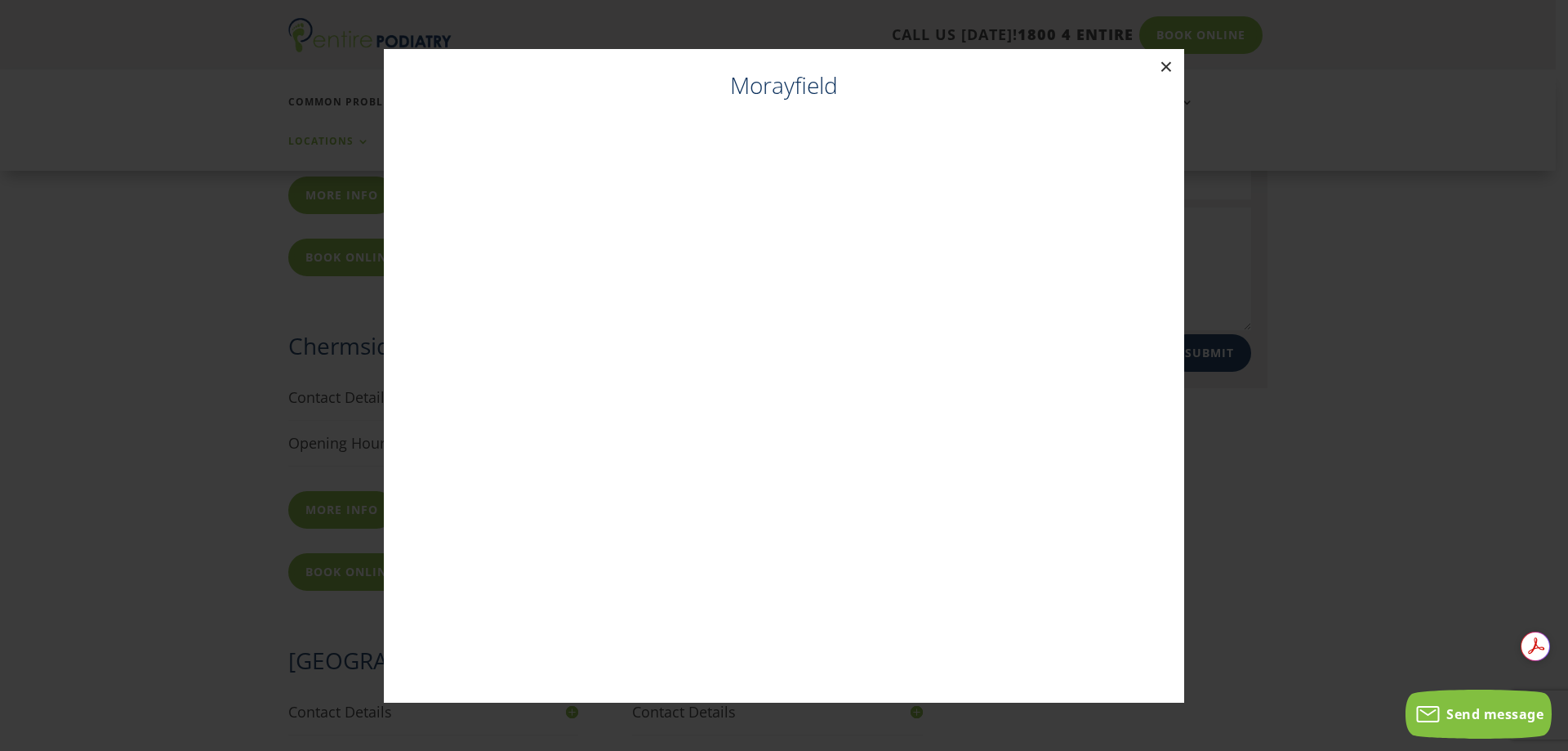
click at [1171, 62] on button "×" at bounding box center [1166, 67] width 36 height 36
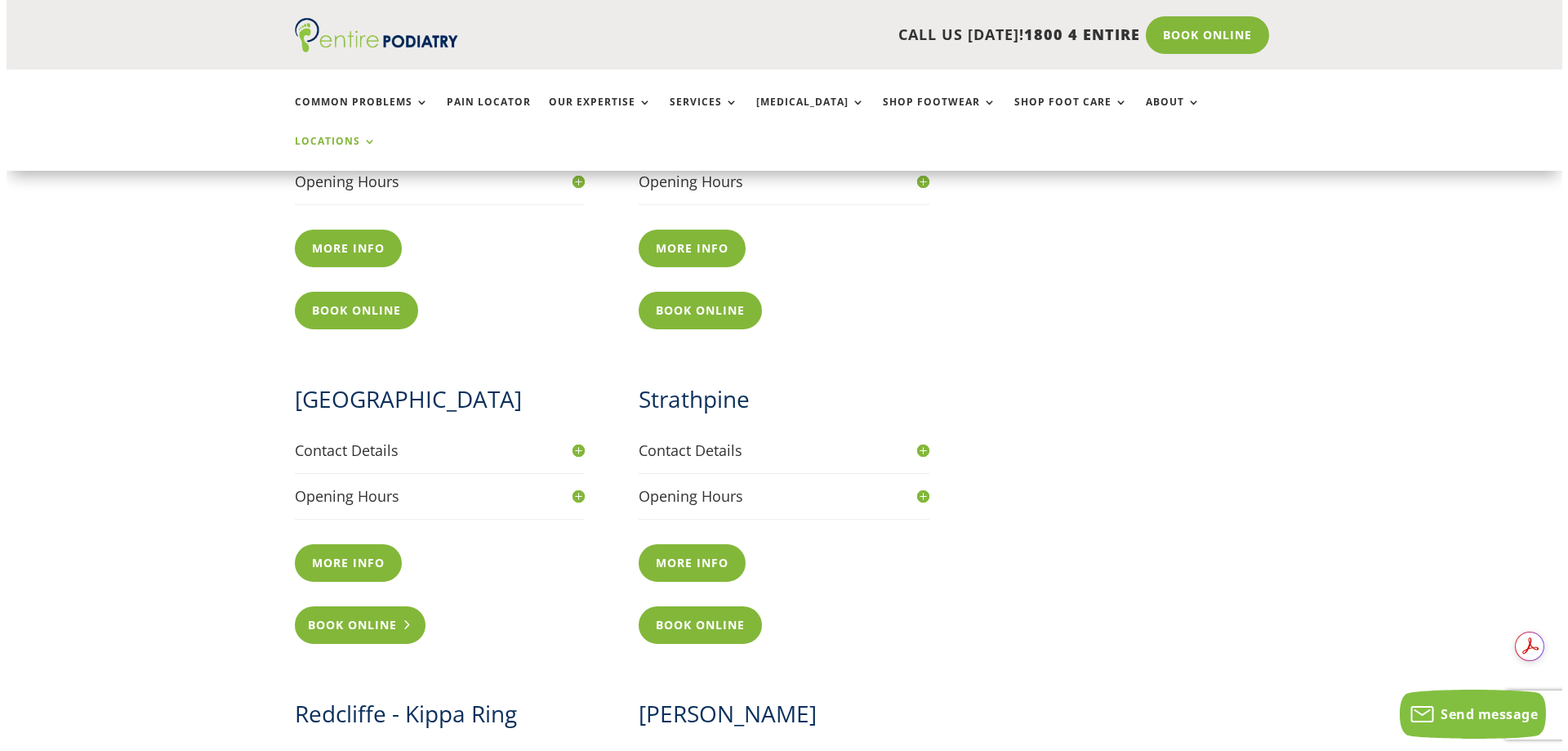
scroll to position [0, 0]
click at [355, 606] on link "Book Online" at bounding box center [353, 625] width 131 height 38
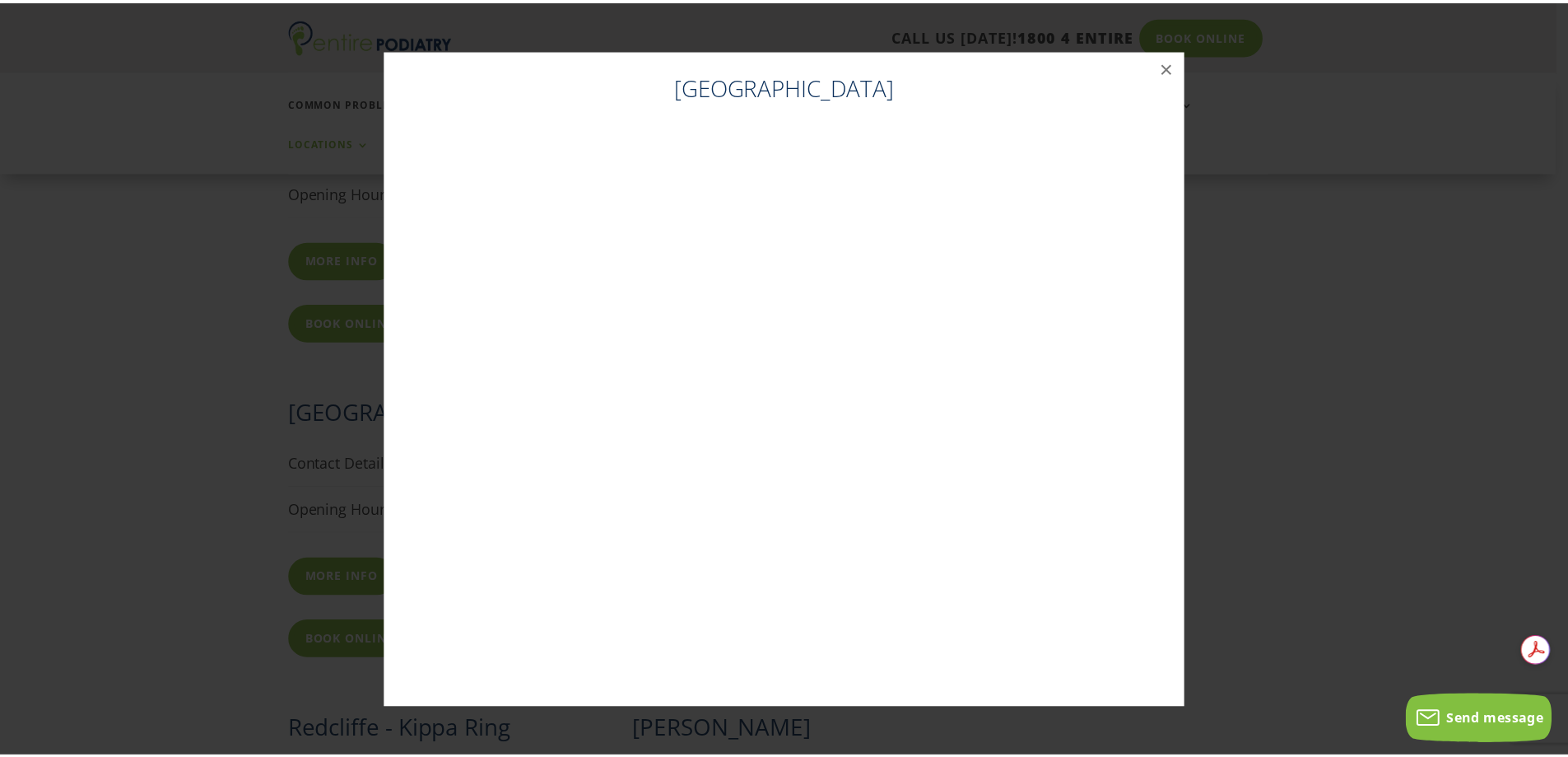
scroll to position [1093, 0]
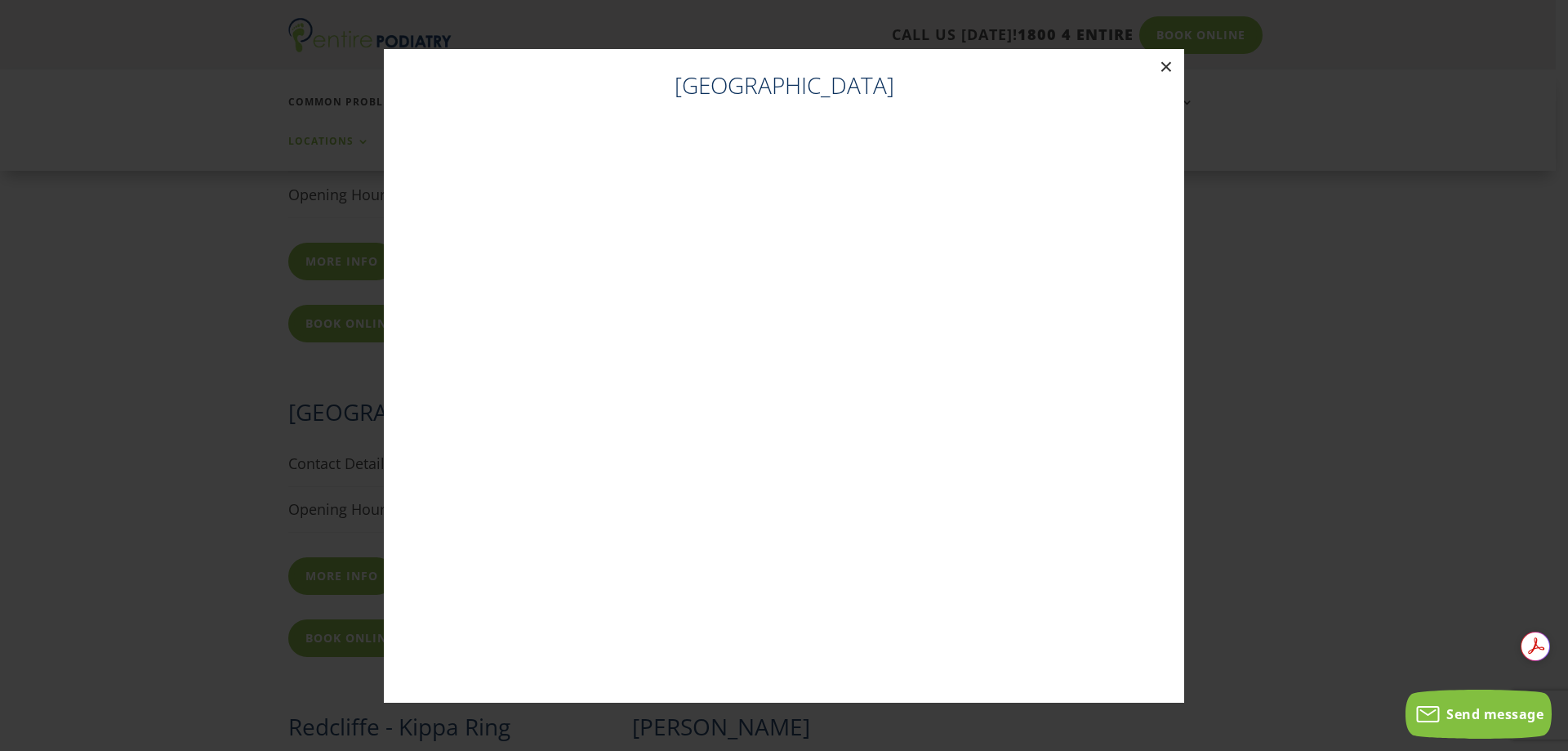
click at [1168, 61] on button "×" at bounding box center [1166, 67] width 36 height 36
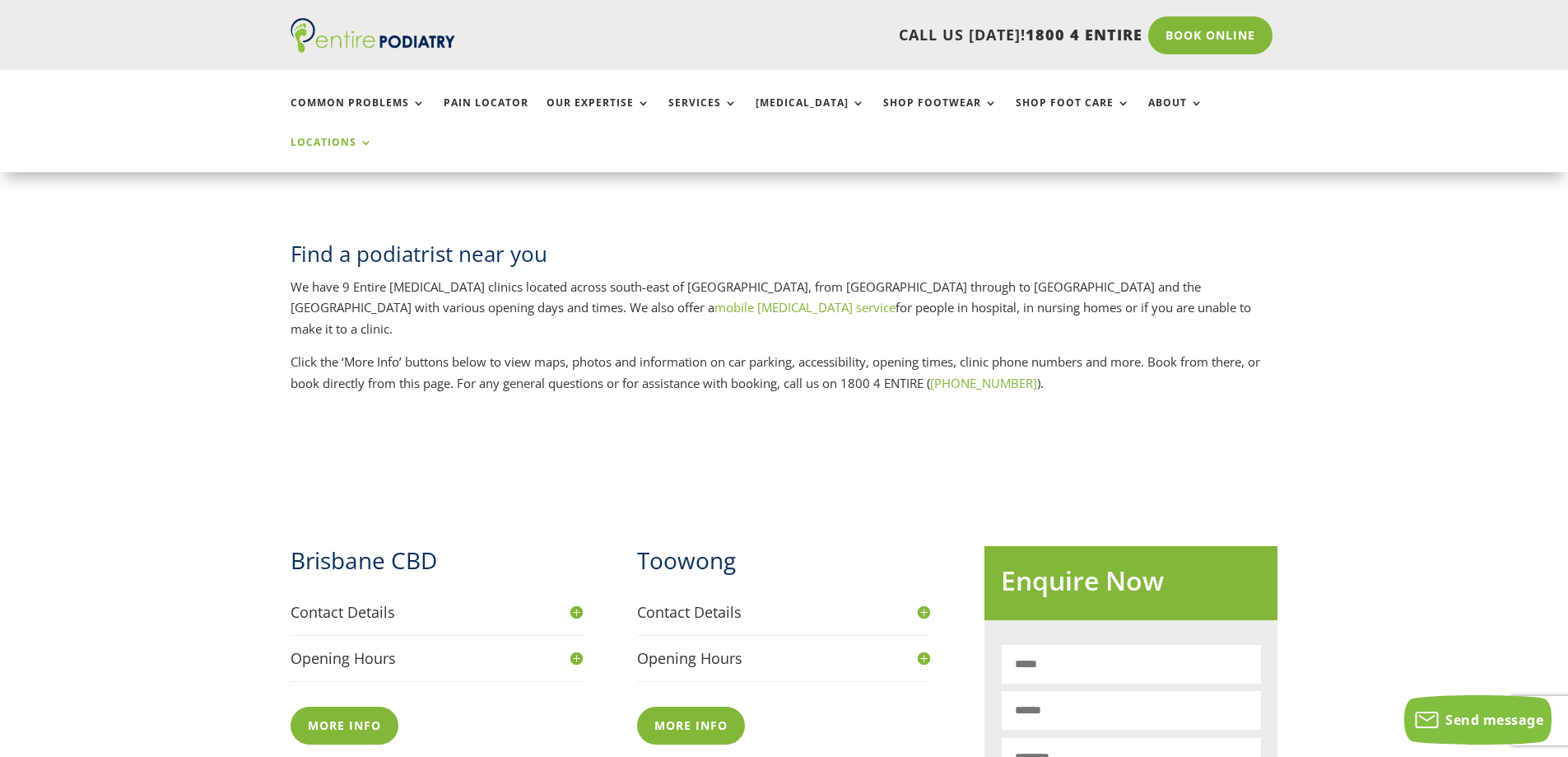
scroll to position [303, 0]
